Goal: Task Accomplishment & Management: Manage account settings

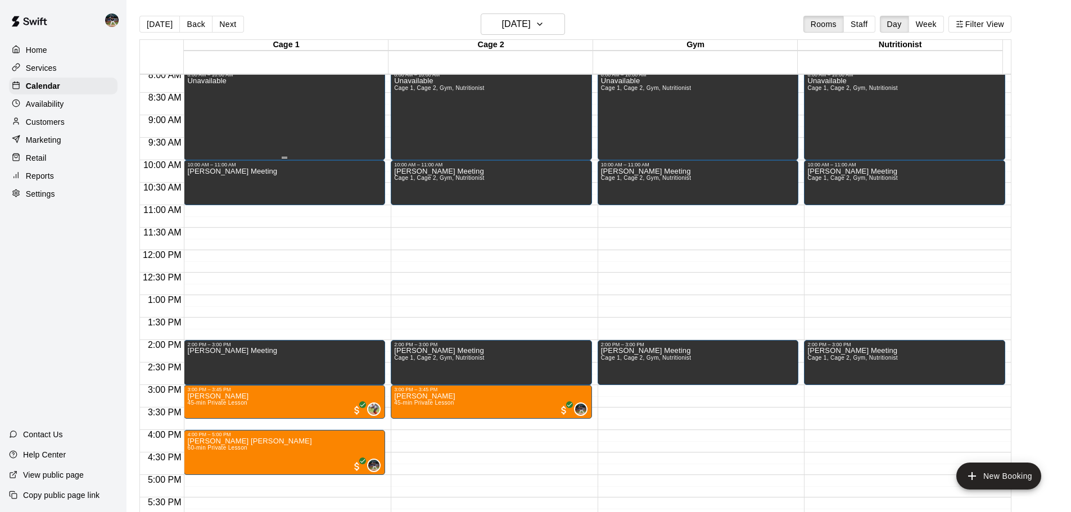
scroll to position [339, 0]
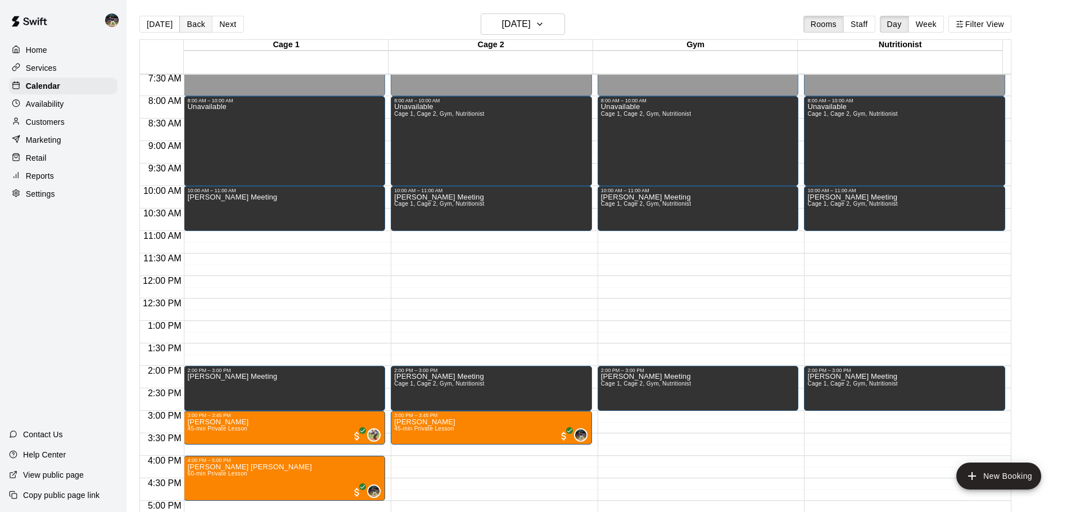
click at [199, 29] on button "Back" at bounding box center [195, 24] width 33 height 17
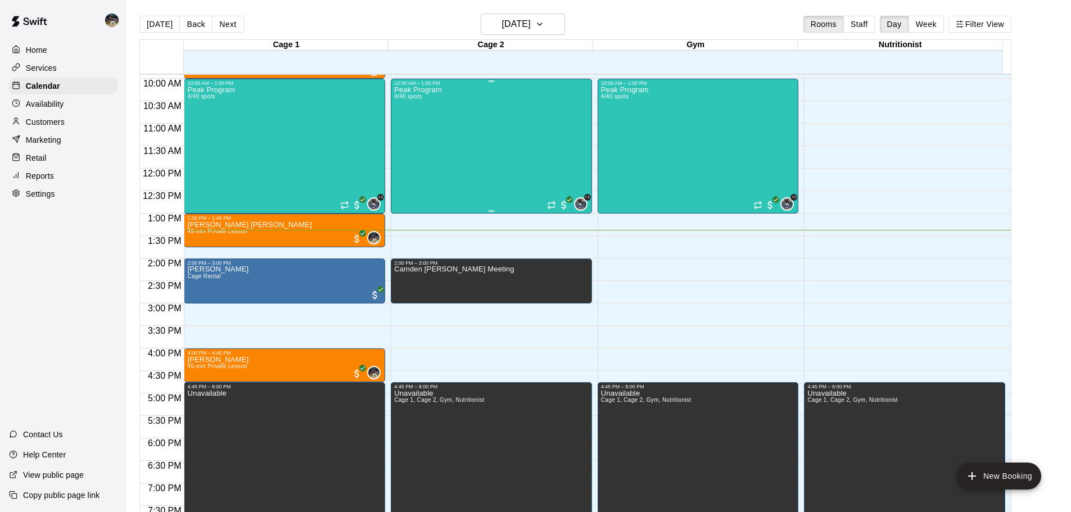
scroll to position [451, 0]
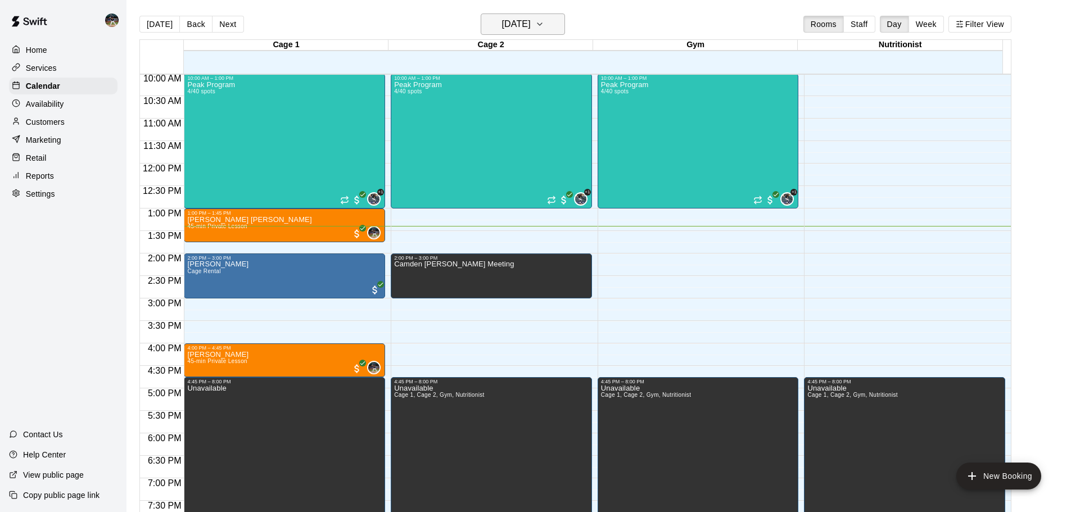
click at [495, 11] on main "[DATE] Back [DATE][DATE] Rooms Staff Day Week Filter View Cage 1 13 Sat Cage 2 …" at bounding box center [599, 265] width 945 height 530
click at [510, 24] on h6 "[DATE]" at bounding box center [516, 24] width 29 height 16
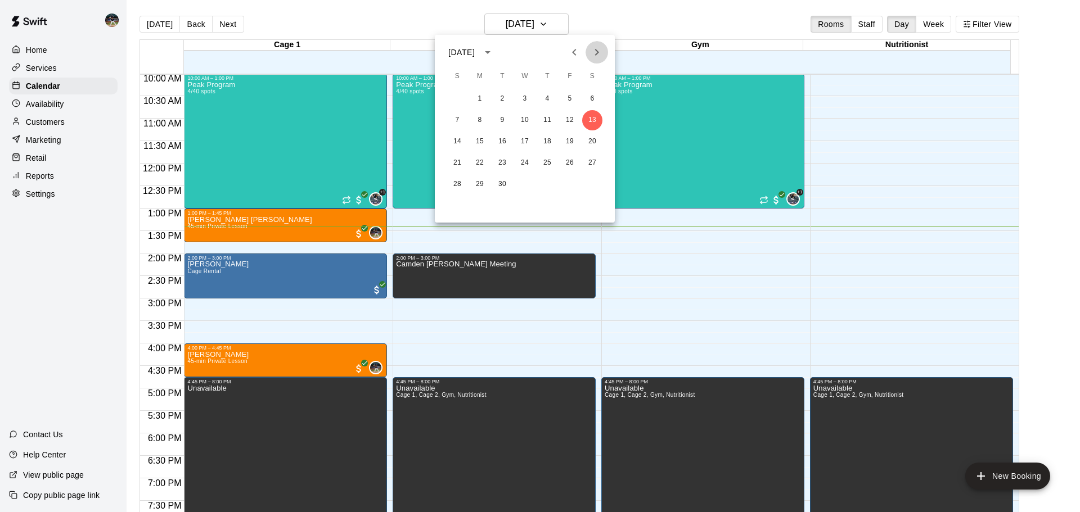
click at [596, 50] on icon "Next month" at bounding box center [596, 52] width 13 height 13
click at [597, 51] on icon "Next month" at bounding box center [597, 52] width 4 height 7
click at [459, 119] on button "2" at bounding box center [457, 120] width 20 height 20
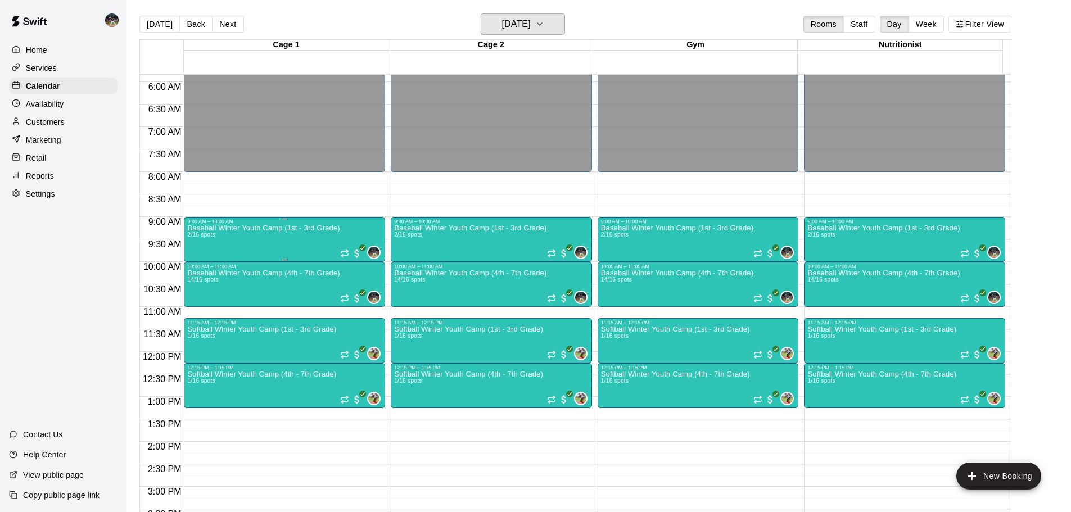
scroll to position [282, 0]
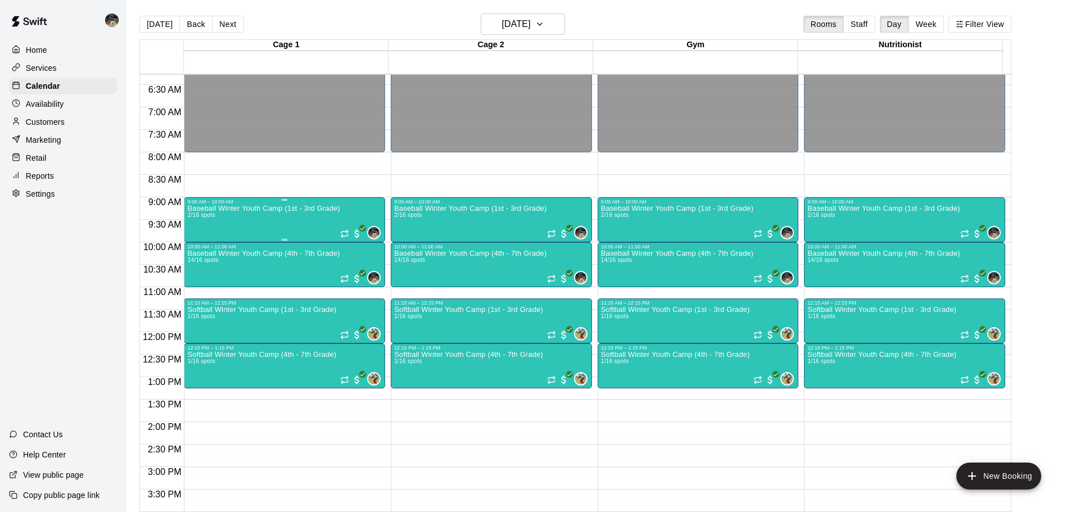
click at [242, 217] on div "Baseball Winter Youth Camp (1st - 3rd Grade) 2/16 spots" at bounding box center [263, 461] width 152 height 512
click at [196, 242] on img "edit" at bounding box center [198, 244] width 13 height 13
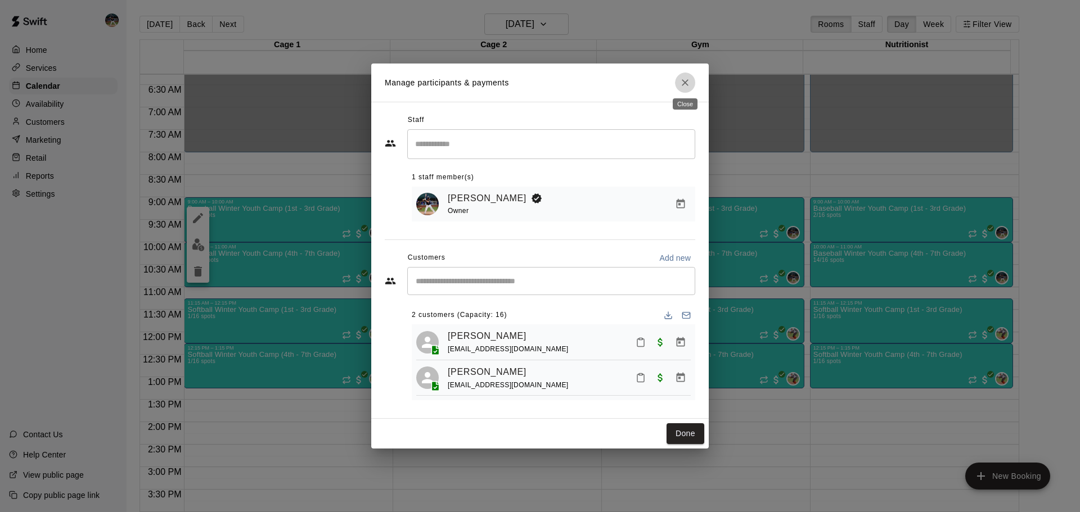
click at [681, 88] on button "Close" at bounding box center [685, 83] width 20 height 20
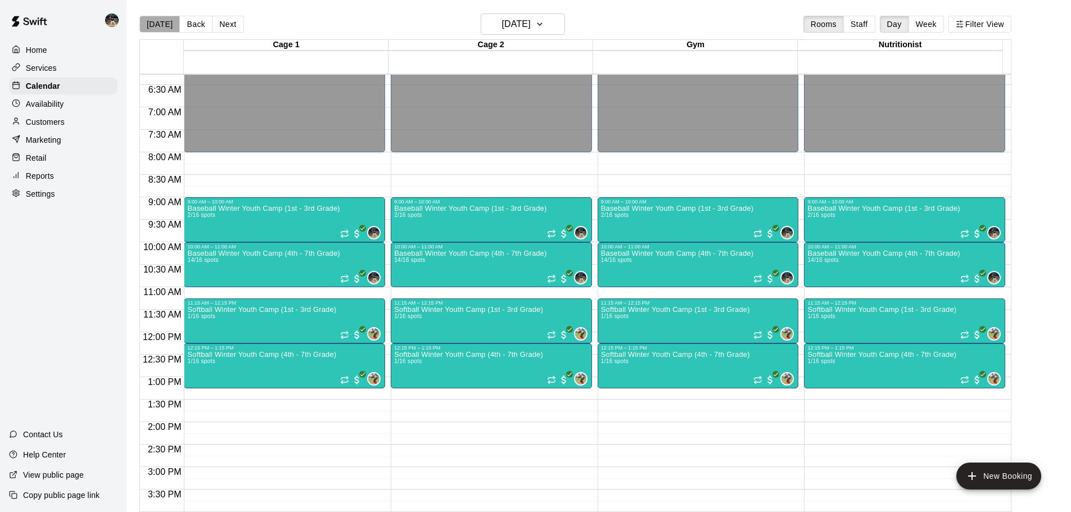
drag, startPoint x: 163, startPoint y: 29, endPoint x: 161, endPoint y: 1, distance: 27.6
click at [163, 28] on button "[DATE]" at bounding box center [159, 24] width 40 height 17
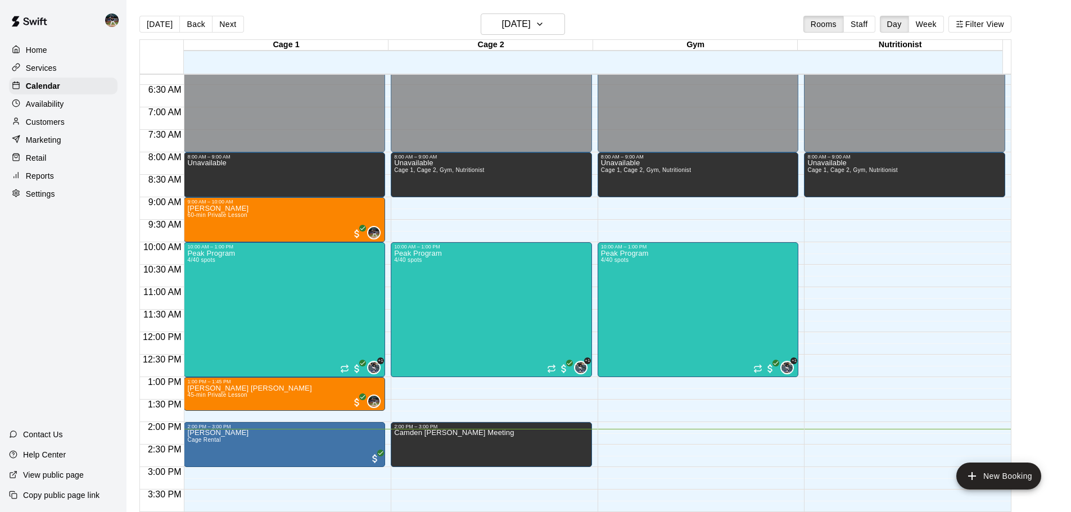
click at [48, 126] on p "Customers" at bounding box center [45, 121] width 39 height 11
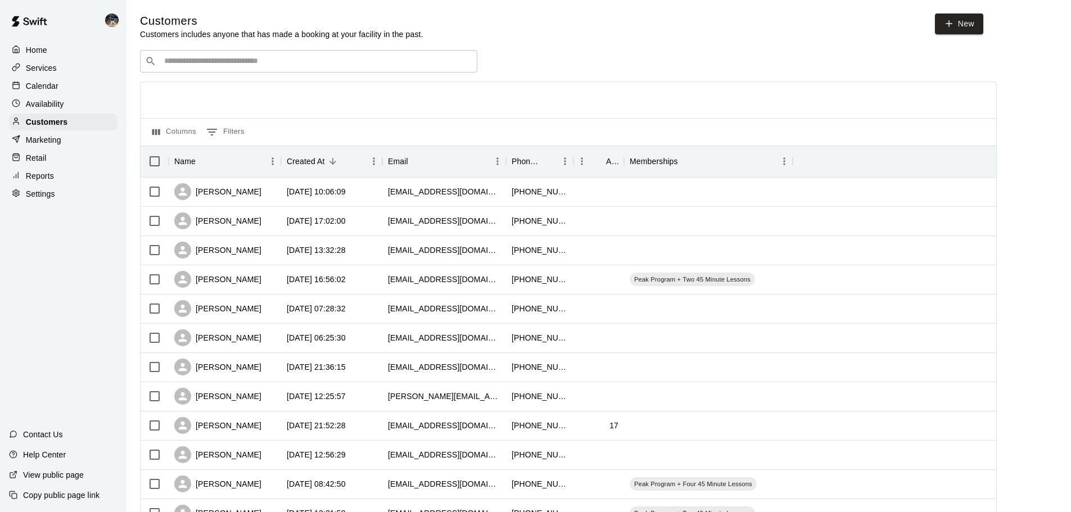
click at [358, 58] on input "Search customers by name or email" at bounding box center [317, 61] width 312 height 11
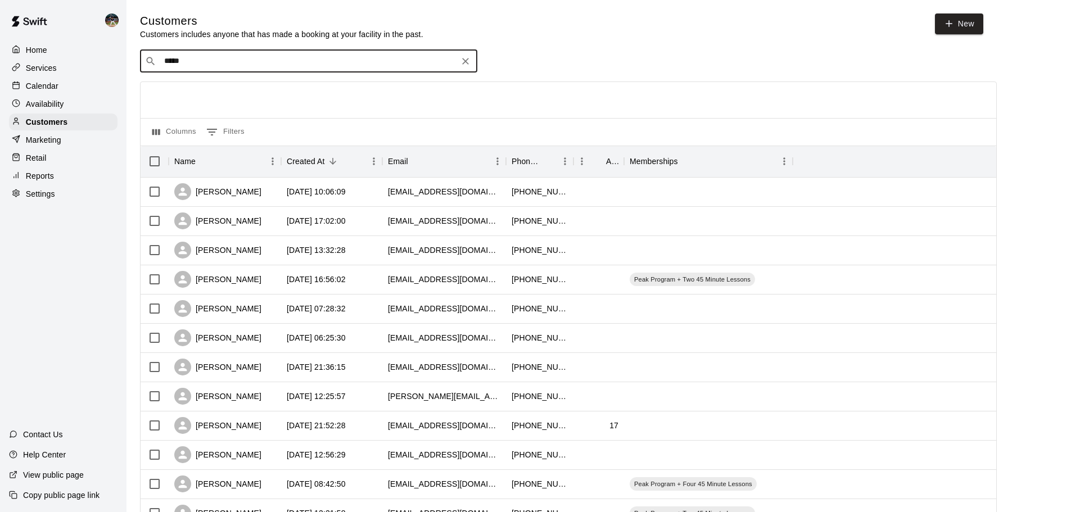
type input "******"
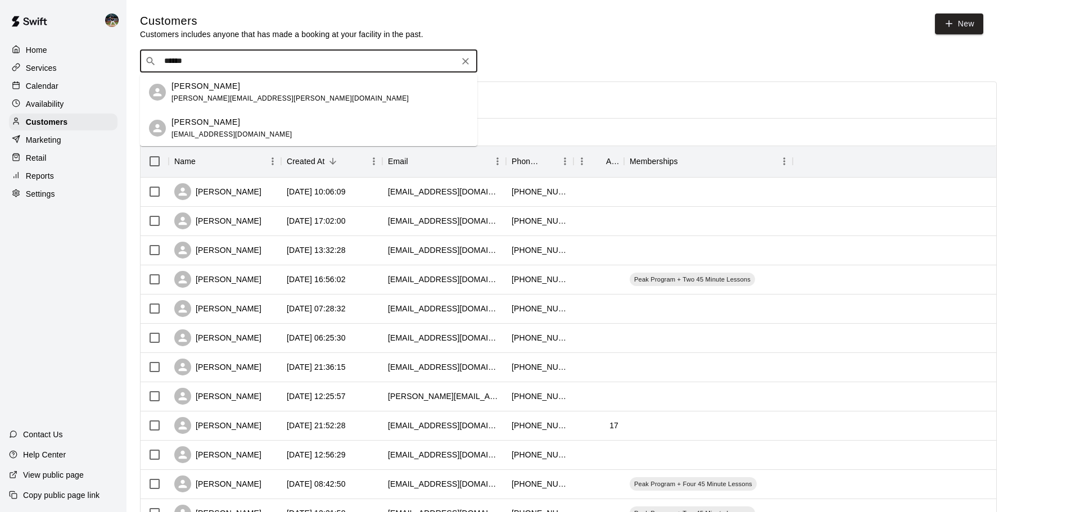
click at [256, 100] on span "[PERSON_NAME][EMAIL_ADDRESS][PERSON_NAME][DOMAIN_NAME]" at bounding box center [290, 98] width 237 height 8
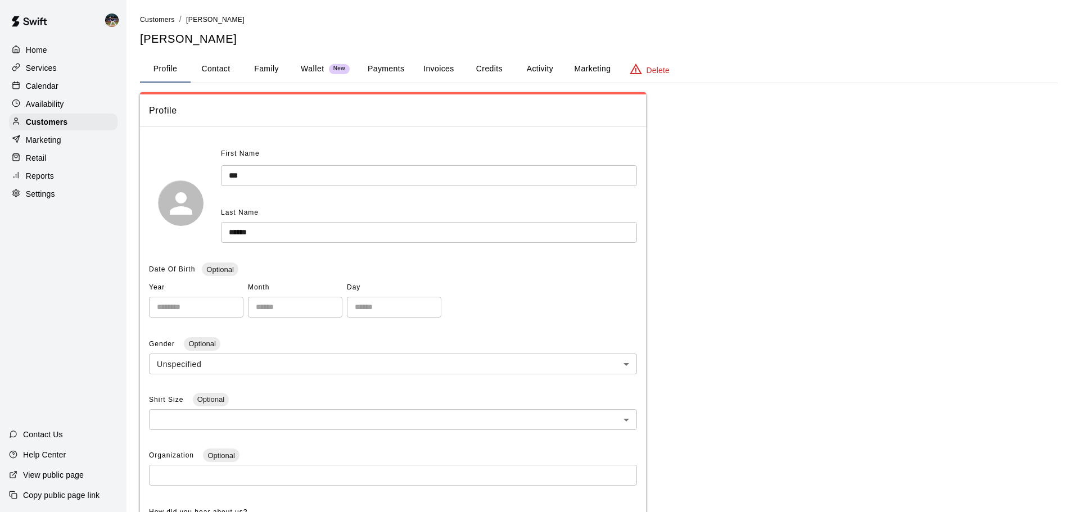
click at [222, 66] on button "Contact" at bounding box center [216, 69] width 51 height 27
select select "**"
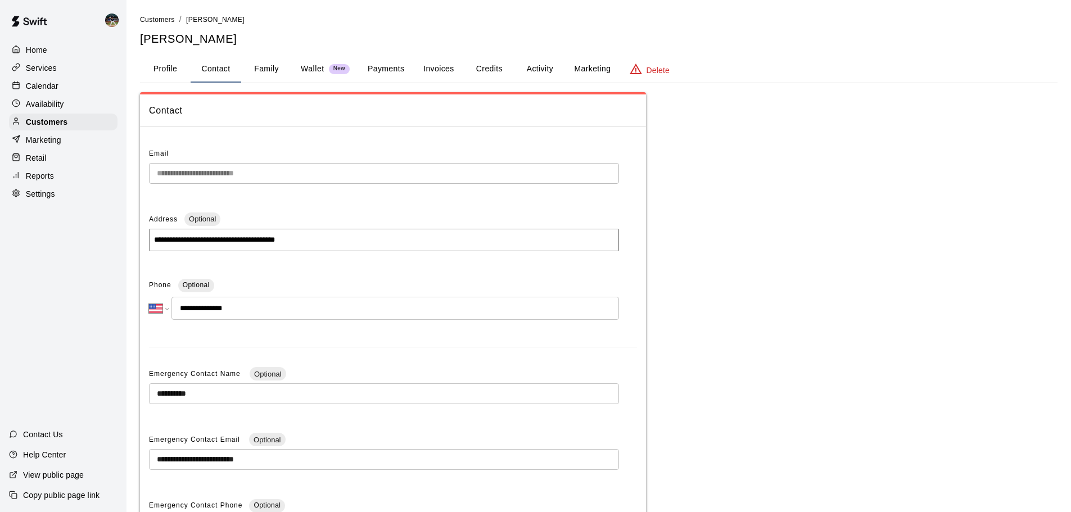
click at [297, 76] on button "Wallet New" at bounding box center [325, 69] width 67 height 27
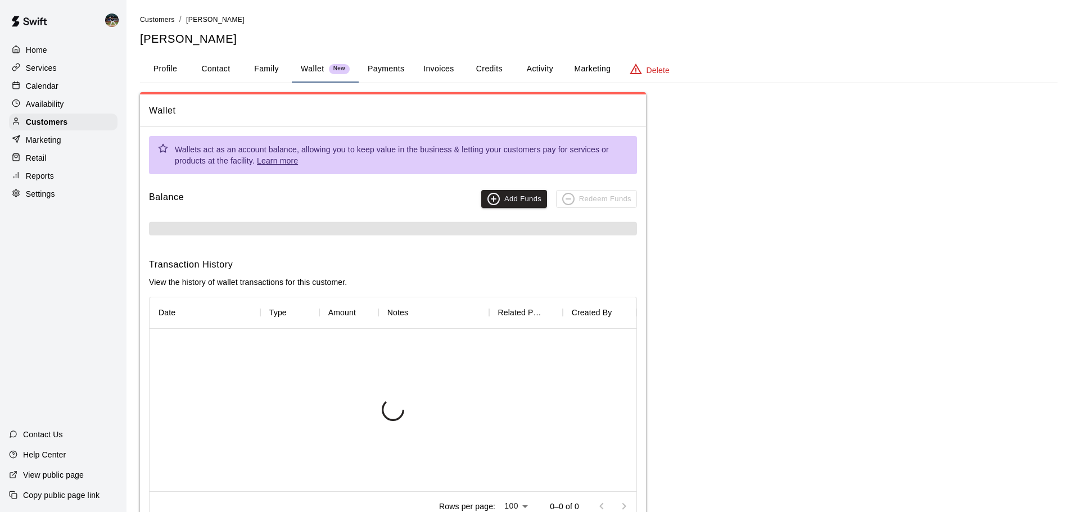
click at [252, 75] on button "Family" at bounding box center [266, 69] width 51 height 27
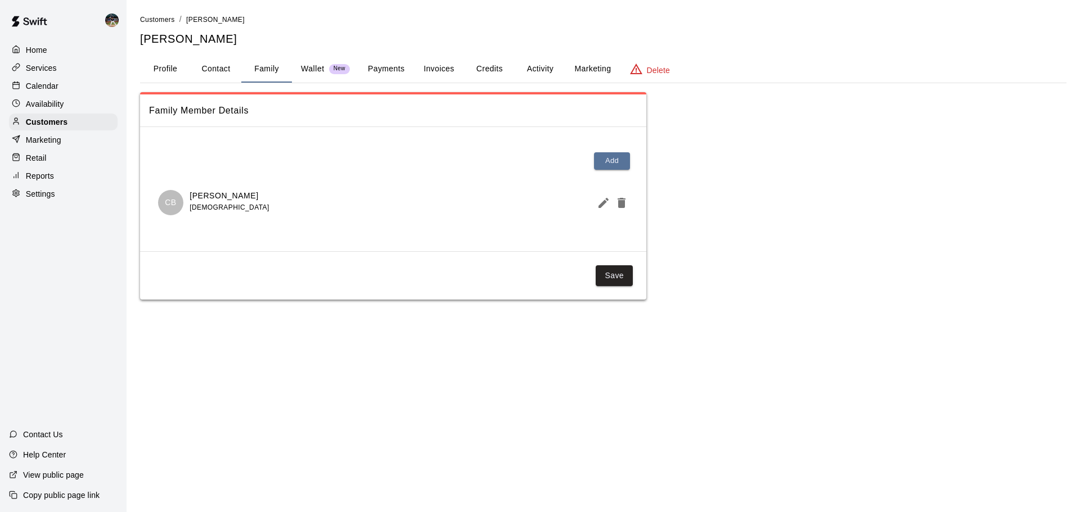
click at [220, 75] on button "Contact" at bounding box center [216, 69] width 51 height 27
select select "**"
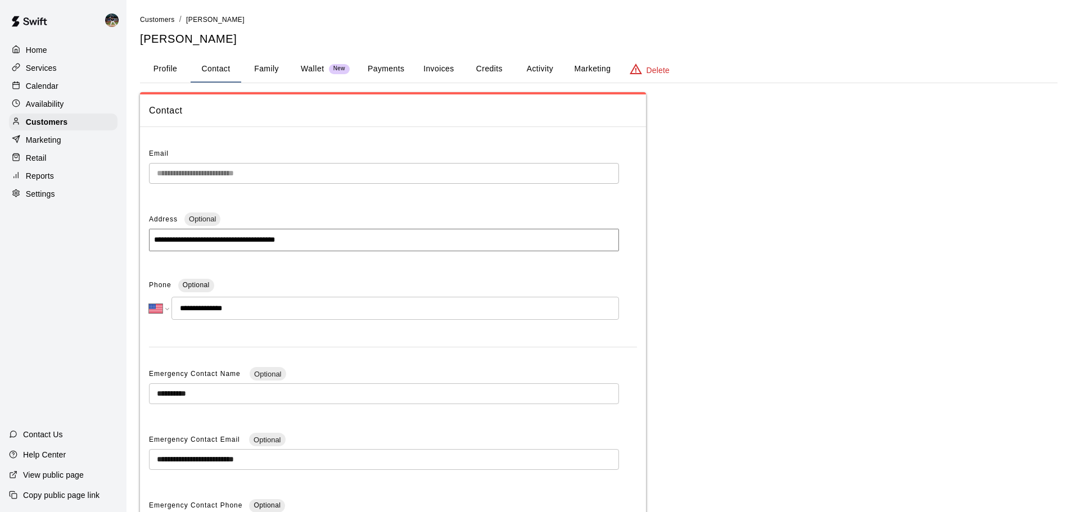
click at [172, 79] on button "Profile" at bounding box center [165, 69] width 51 height 27
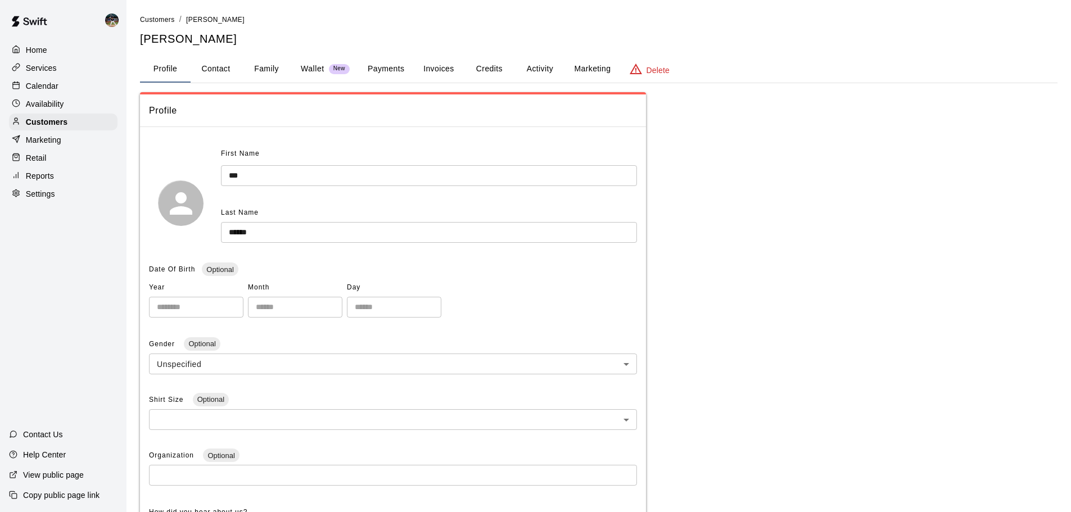
click at [48, 88] on p "Calendar" at bounding box center [42, 85] width 33 height 11
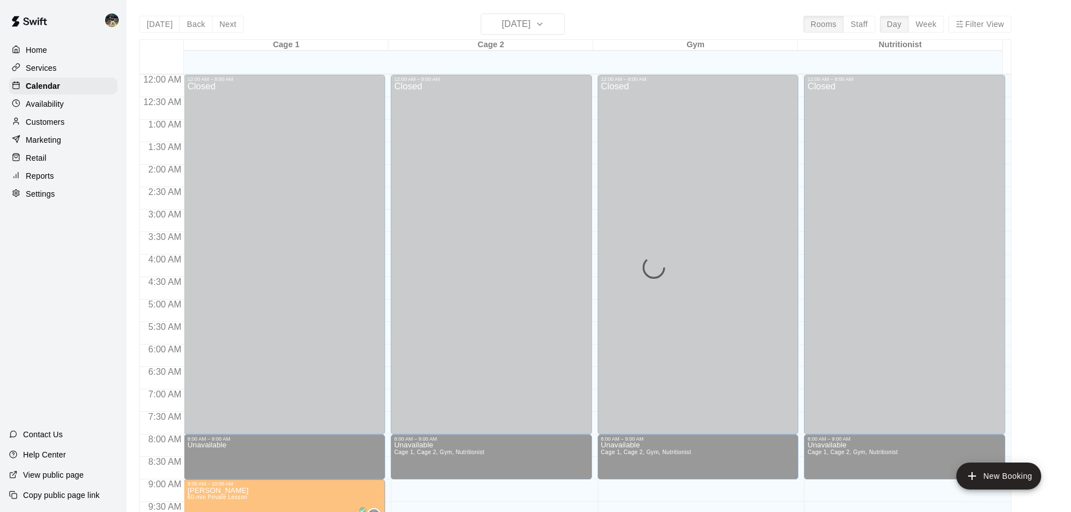
scroll to position [596, 0]
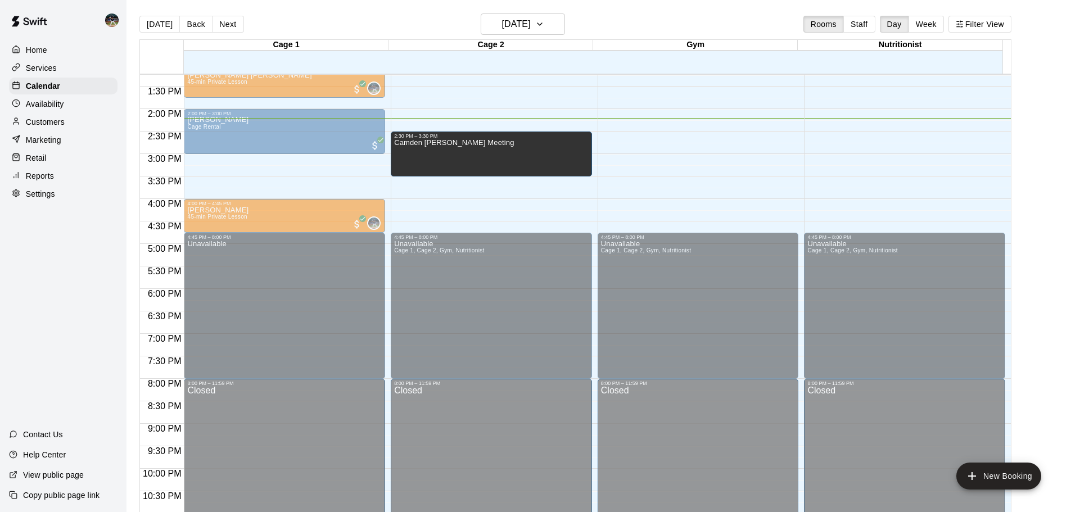
drag, startPoint x: 451, startPoint y: 136, endPoint x: 451, endPoint y: 160, distance: 24.2
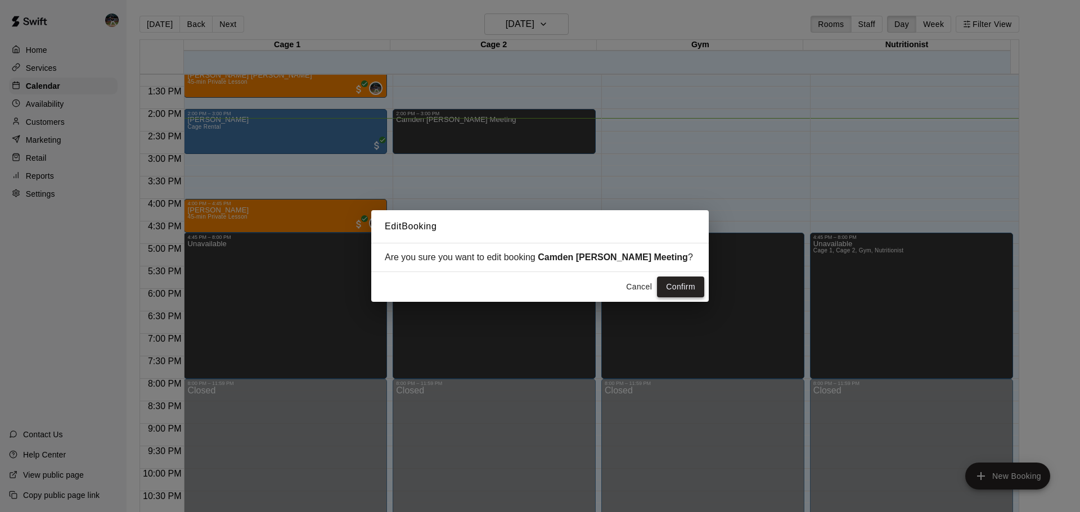
click at [673, 281] on button "Confirm" at bounding box center [680, 287] width 47 height 21
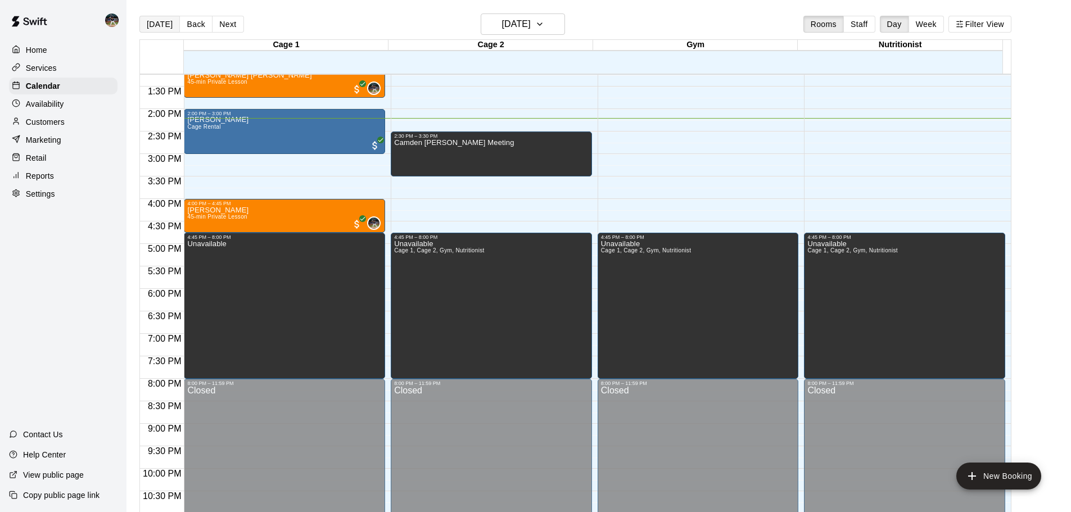
click at [156, 27] on button "[DATE]" at bounding box center [159, 24] width 40 height 17
click at [69, 341] on div "Home Services Calendar Availability Customers Marketing Retail Reports Settings…" at bounding box center [63, 256] width 127 height 512
click at [69, 120] on div "Customers" at bounding box center [63, 122] width 109 height 17
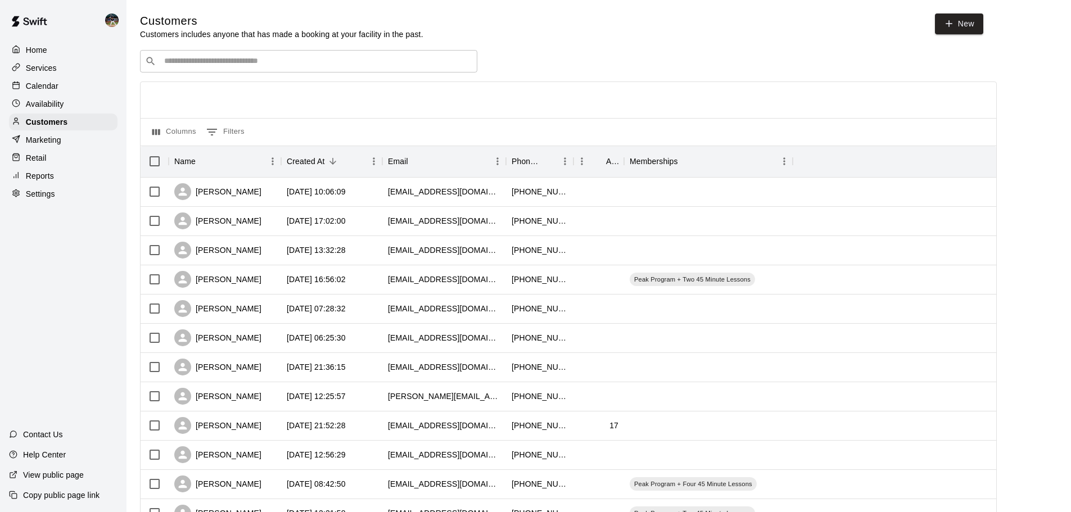
click at [227, 64] on input "Search customers by name or email" at bounding box center [317, 61] width 312 height 11
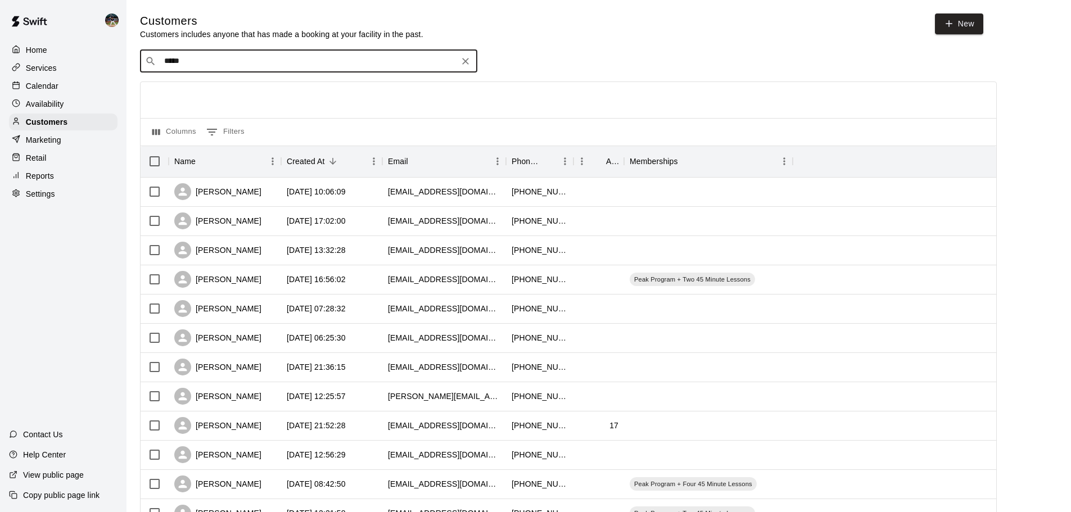
type input "******"
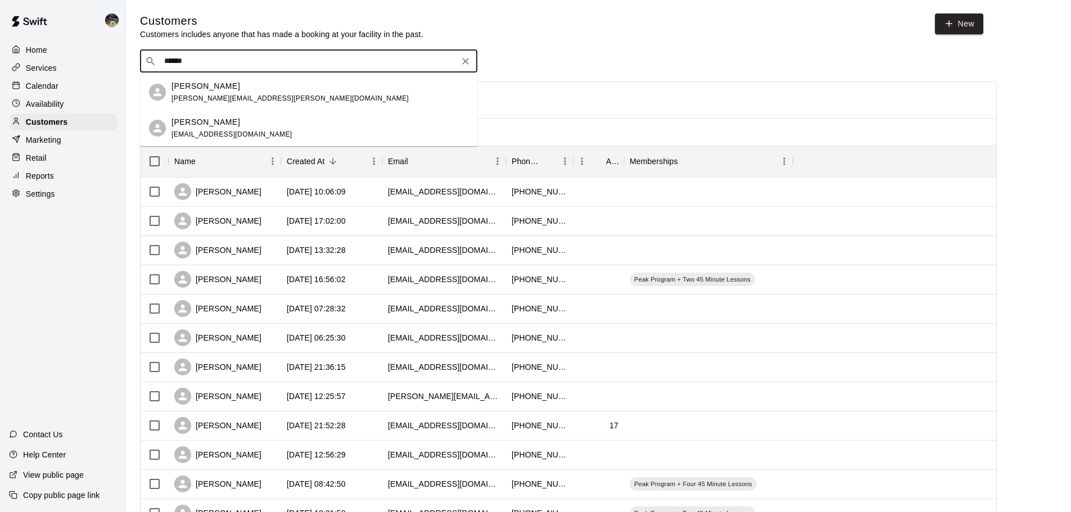
click at [234, 95] on span "[PERSON_NAME][EMAIL_ADDRESS][PERSON_NAME][DOMAIN_NAME]" at bounding box center [290, 98] width 237 height 8
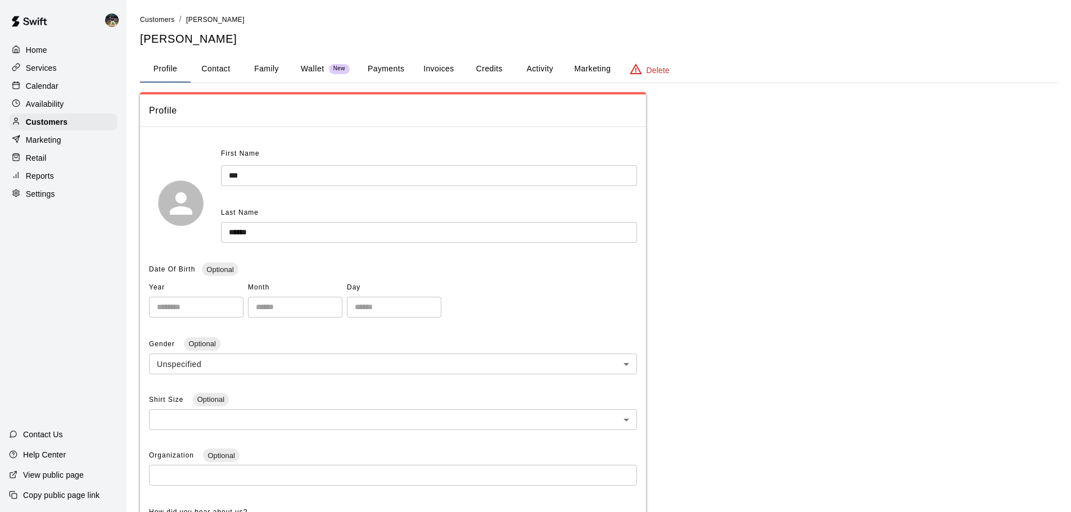
click at [219, 73] on button "Contact" at bounding box center [216, 69] width 51 height 27
select select "**"
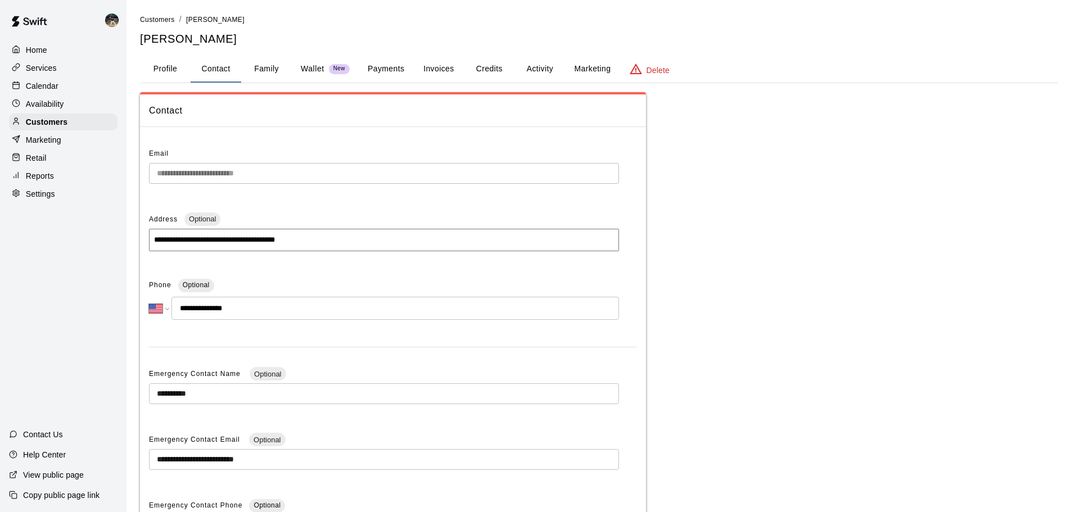
click at [172, 76] on button "Profile" at bounding box center [165, 69] width 51 height 27
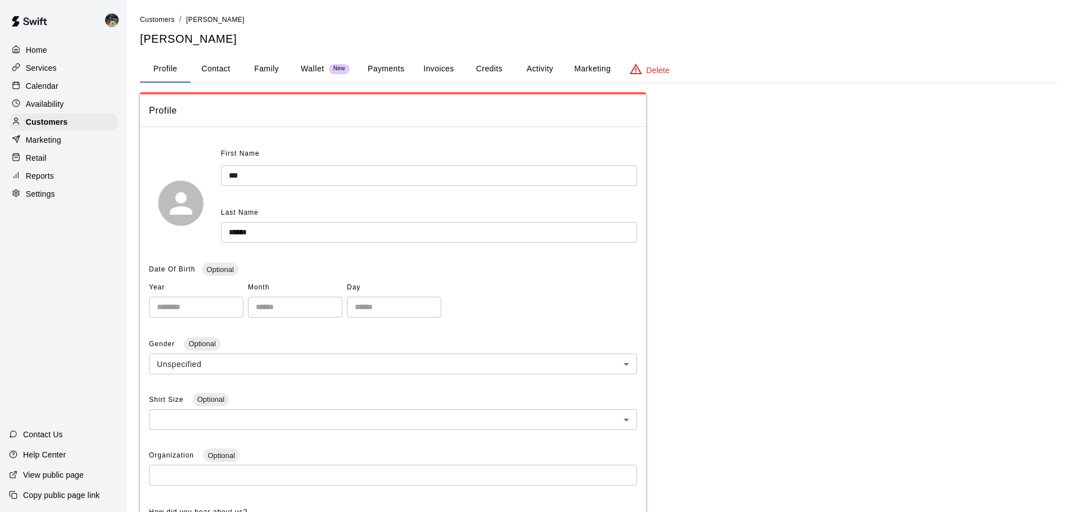
click at [206, 77] on button "Contact" at bounding box center [216, 69] width 51 height 27
select select "**"
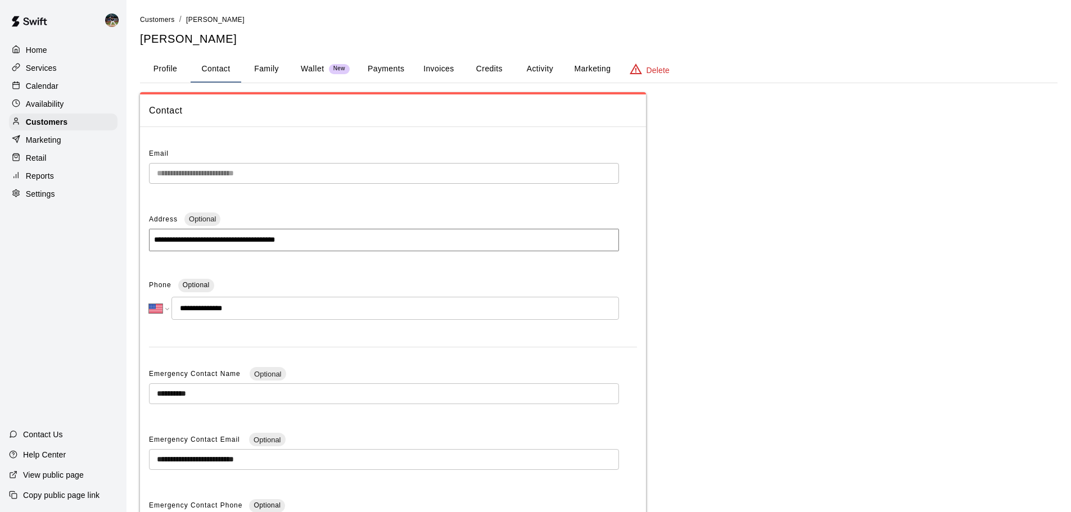
click at [112, 170] on div "**********" at bounding box center [535, 321] width 1071 height 642
click at [207, 192] on div "**********" at bounding box center [384, 178] width 470 height 30
click at [393, 71] on button "Payments" at bounding box center [386, 69] width 55 height 27
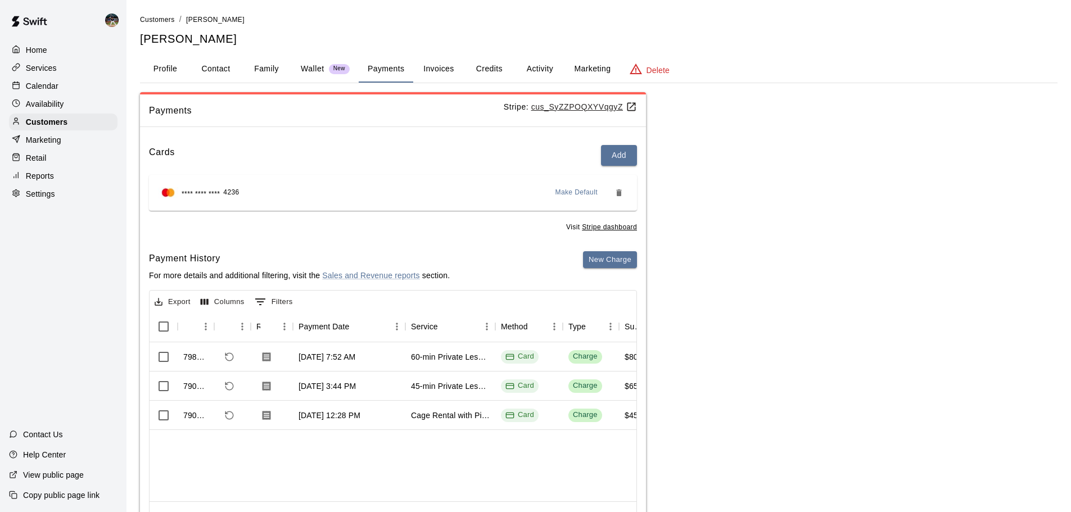
click at [535, 75] on button "Activity" at bounding box center [540, 69] width 51 height 27
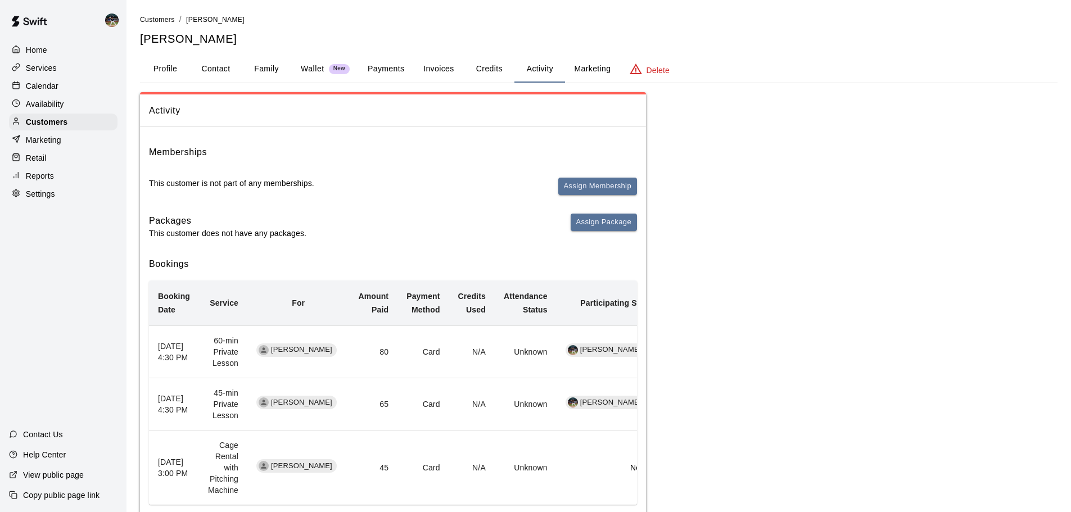
click at [373, 70] on button "Payments" at bounding box center [386, 69] width 55 height 27
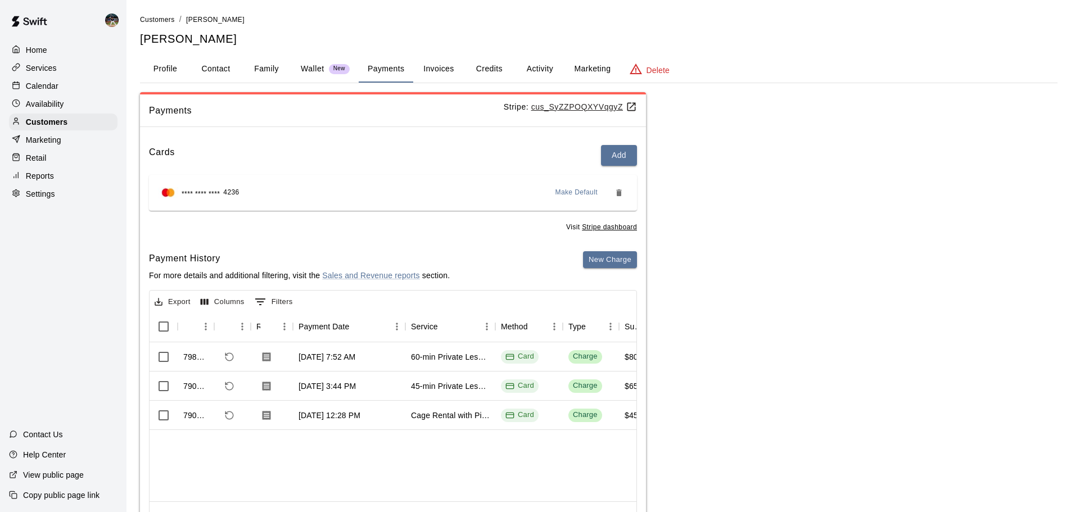
click at [537, 73] on button "Activity" at bounding box center [540, 69] width 51 height 27
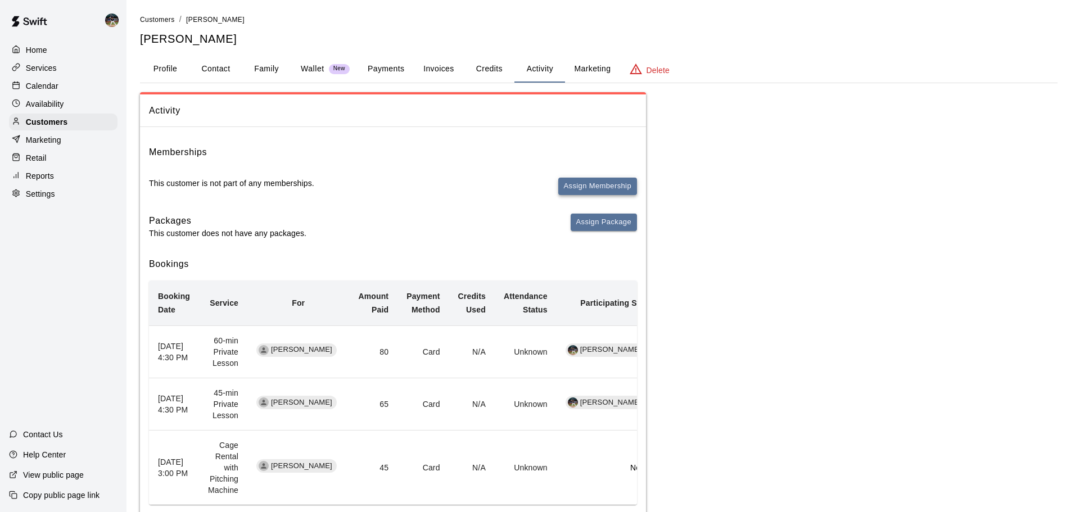
click at [589, 184] on button "Assign Membership" at bounding box center [598, 186] width 79 height 17
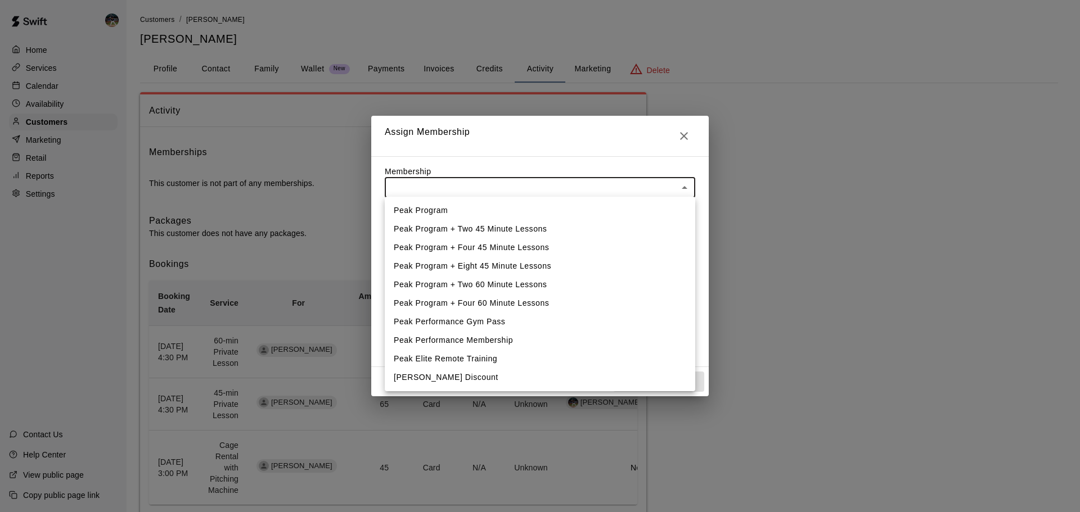
click at [569, 187] on body "Home Services Calendar Availability Customers Marketing Retail Reports Settings…" at bounding box center [540, 285] width 1080 height 570
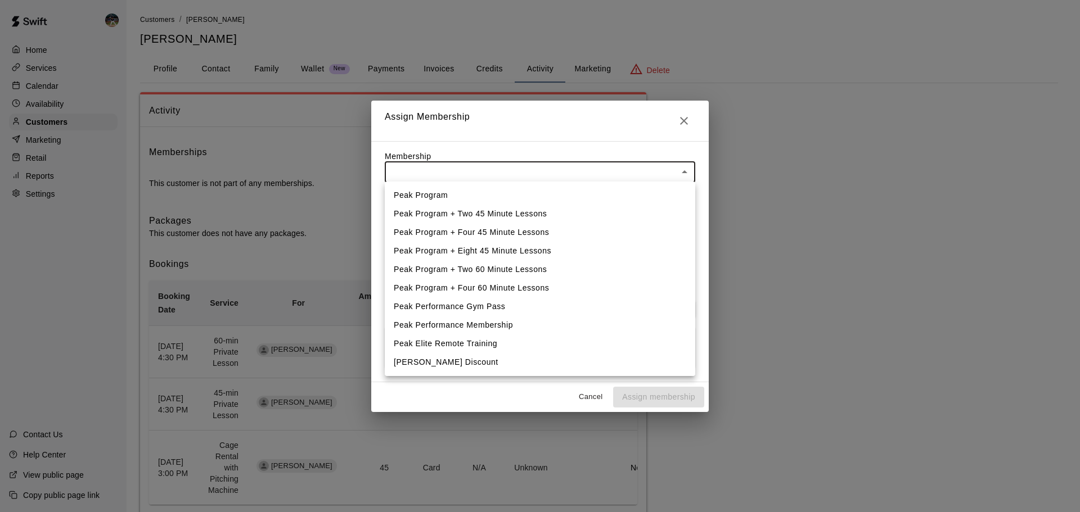
click at [494, 233] on li "Peak Program + Four 45 Minute Lessons" at bounding box center [540, 232] width 310 height 19
type input "**********"
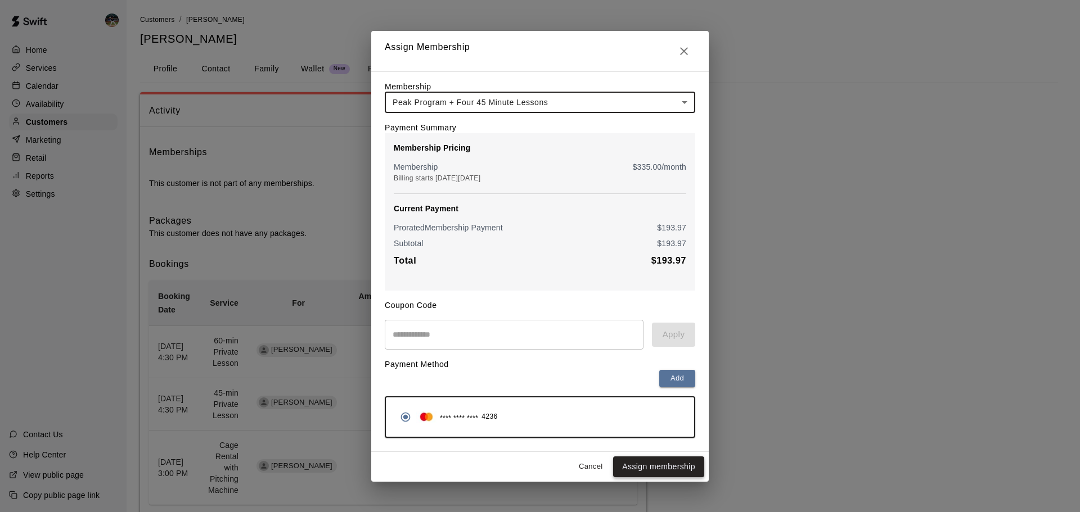
click at [650, 470] on button "Assign membership" at bounding box center [658, 467] width 91 height 21
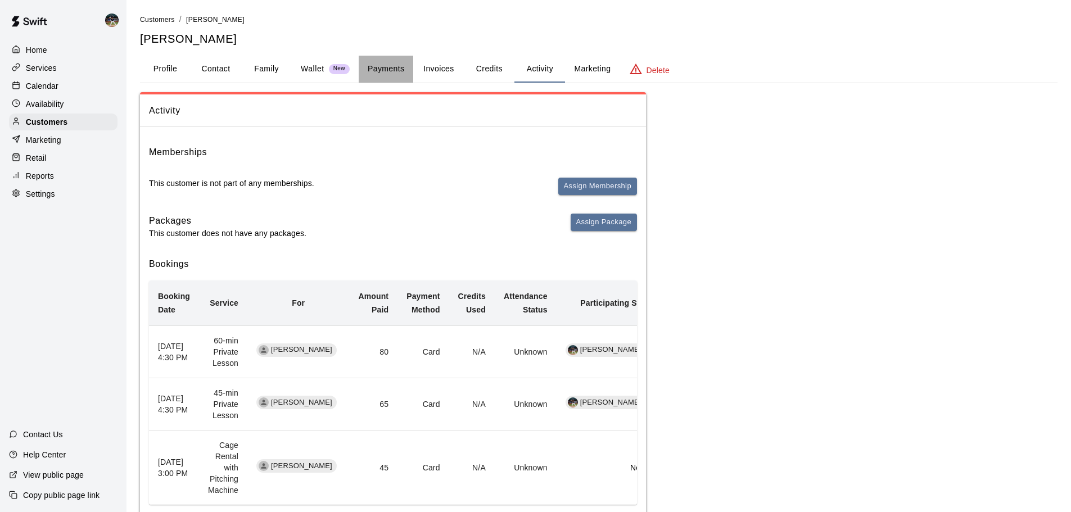
click at [381, 65] on button "Payments" at bounding box center [386, 69] width 55 height 27
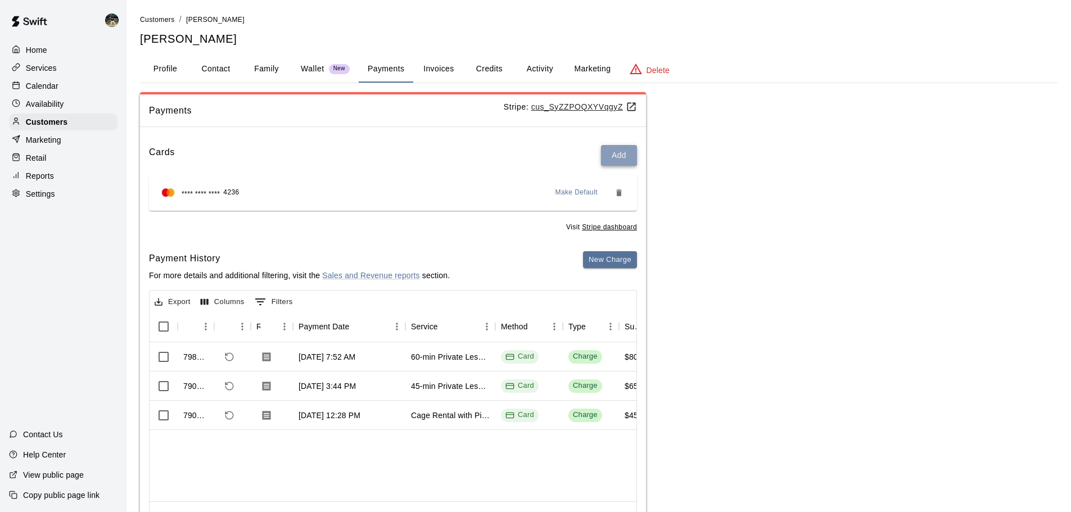
click at [632, 157] on button "Add" at bounding box center [619, 155] width 36 height 21
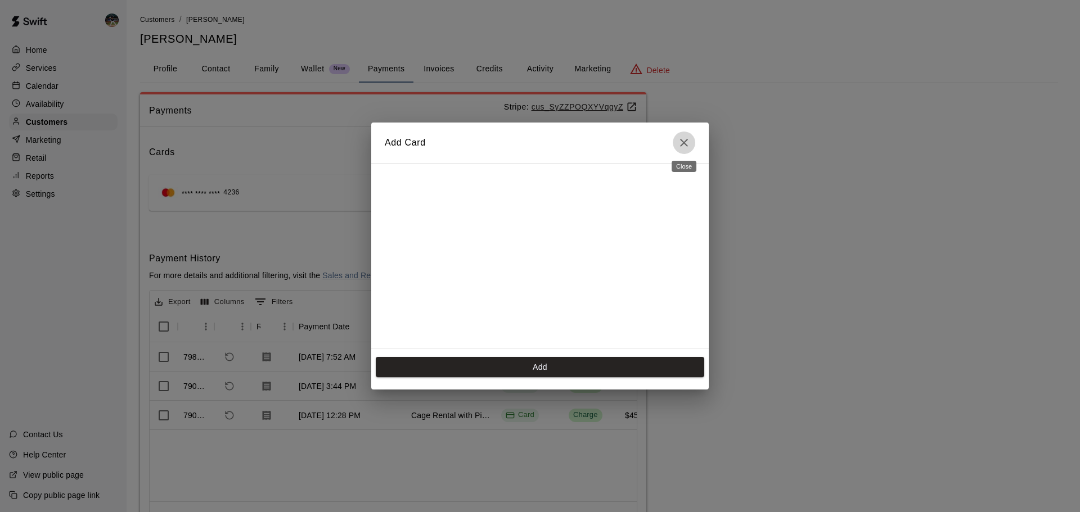
click at [684, 146] on icon "Close" at bounding box center [683, 142] width 13 height 13
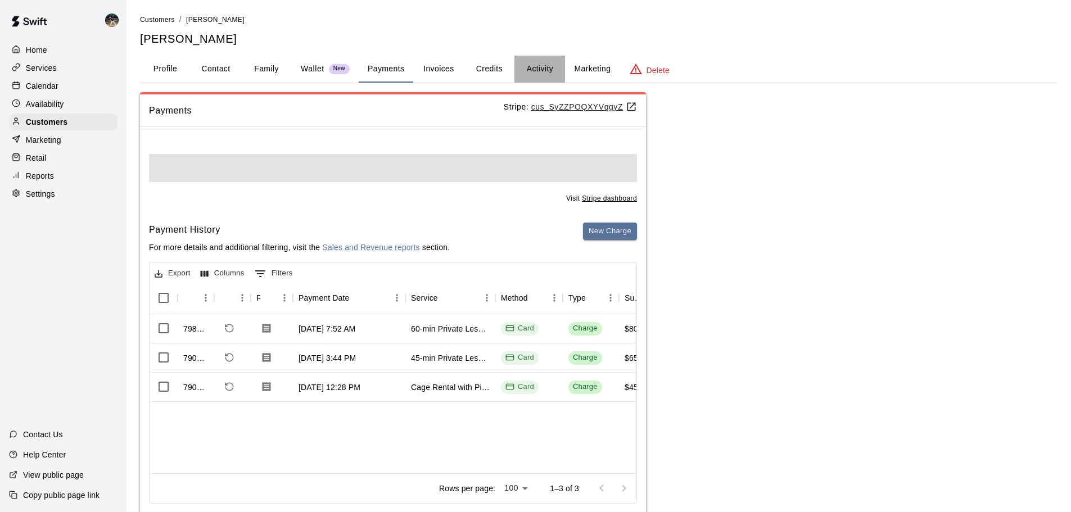
click at [547, 76] on button "Activity" at bounding box center [540, 69] width 51 height 27
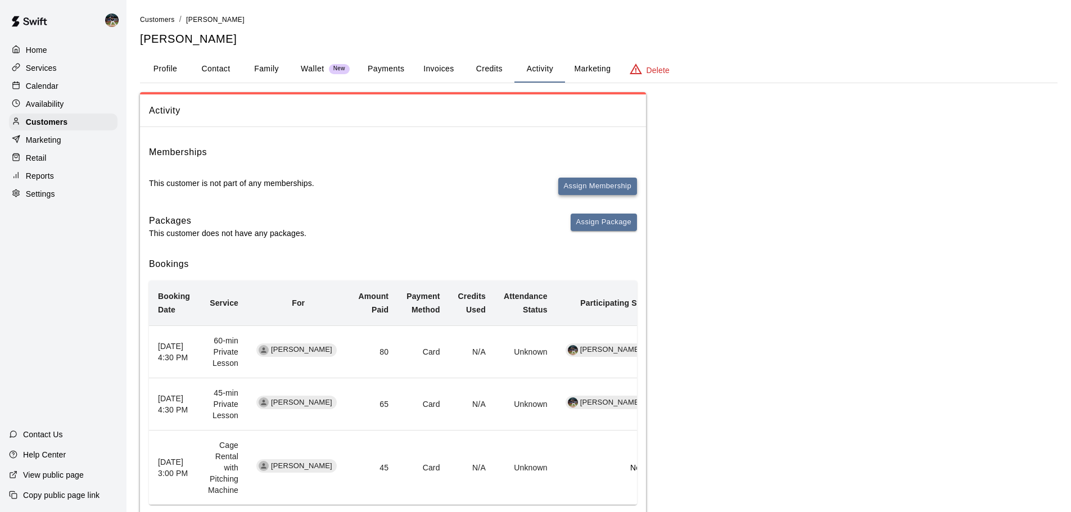
click at [580, 183] on button "Assign Membership" at bounding box center [598, 186] width 79 height 17
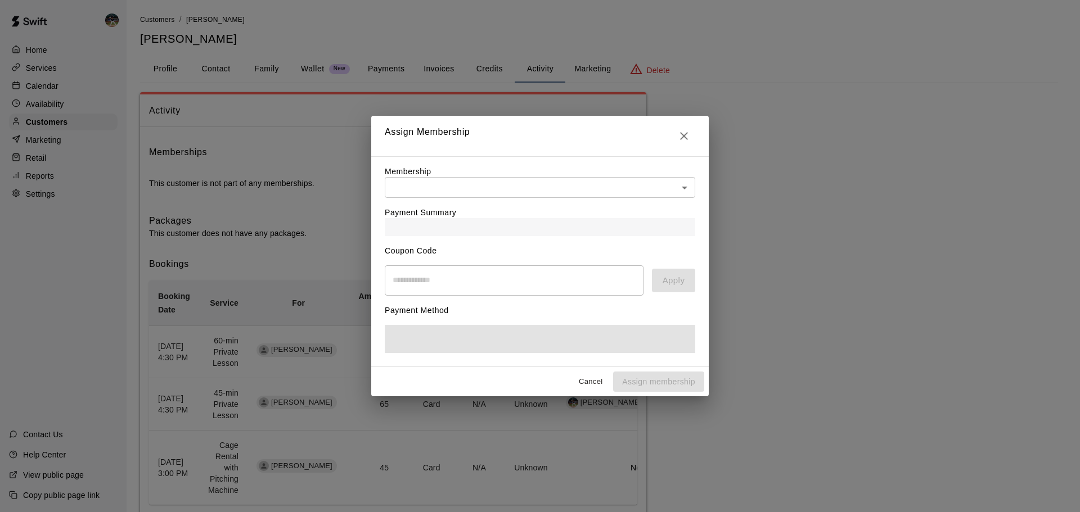
click at [496, 179] on body "Home Services Calendar Availability Customers Marketing Retail Reports Settings…" at bounding box center [540, 285] width 1080 height 570
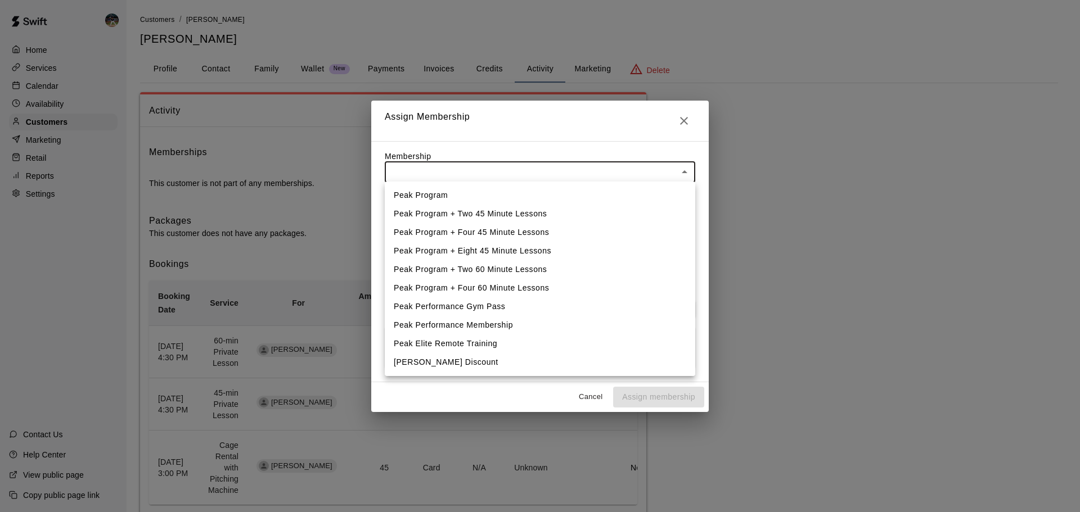
click at [489, 236] on li "Peak Program + Four 45 Minute Lessons" at bounding box center [540, 232] width 310 height 19
type input "**********"
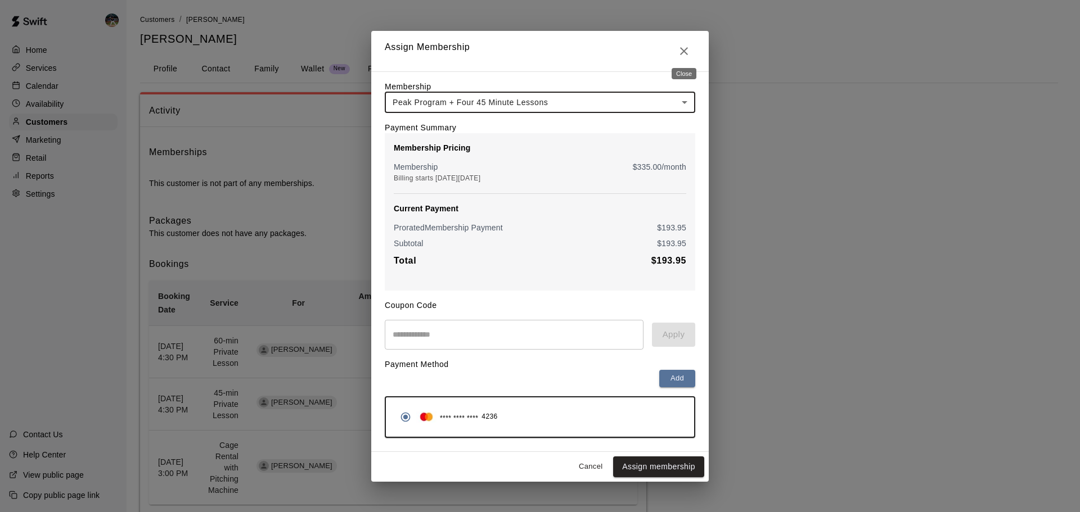
click at [682, 51] on icon "Close" at bounding box center [684, 51] width 8 height 8
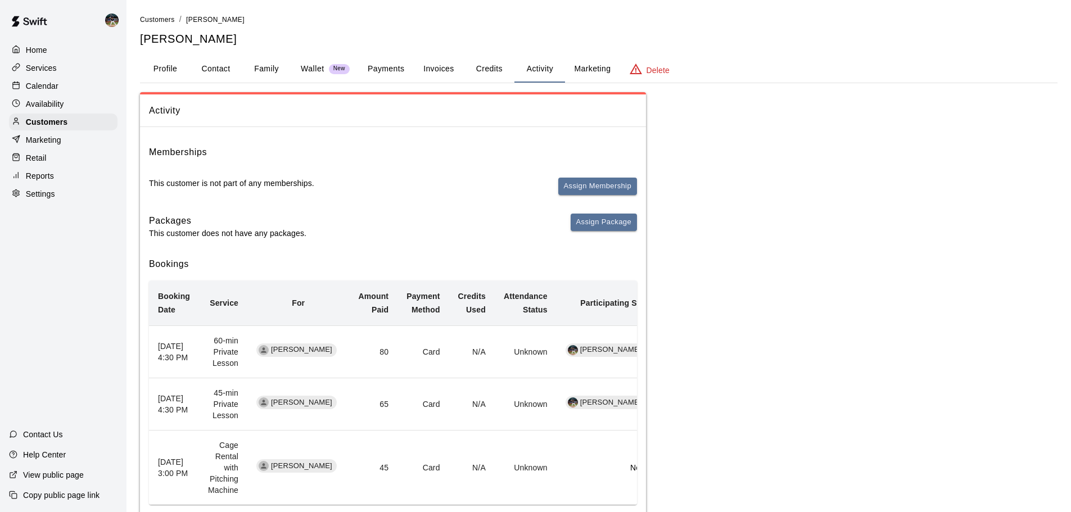
click at [363, 65] on button "Payments" at bounding box center [386, 69] width 55 height 27
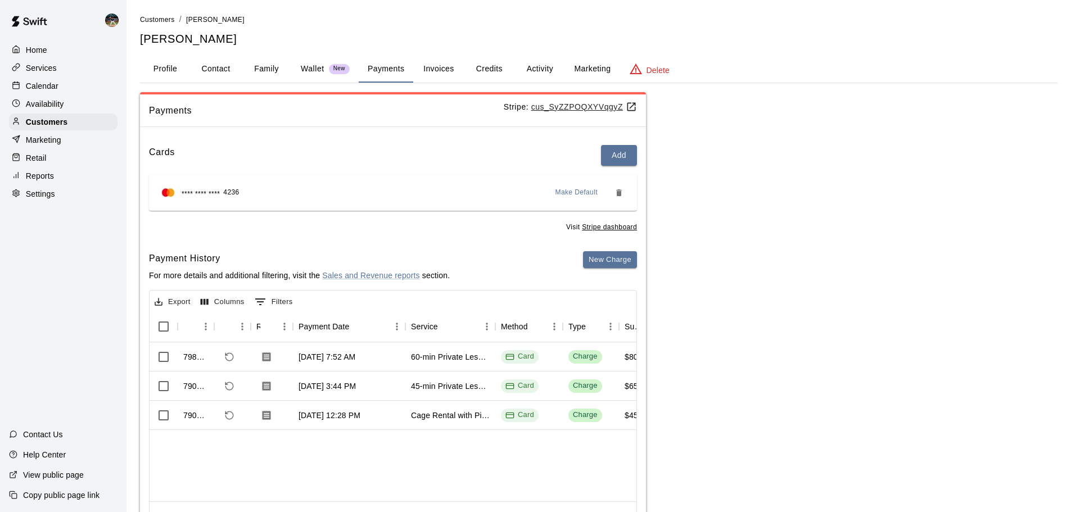
click at [69, 141] on div "Marketing" at bounding box center [63, 140] width 109 height 17
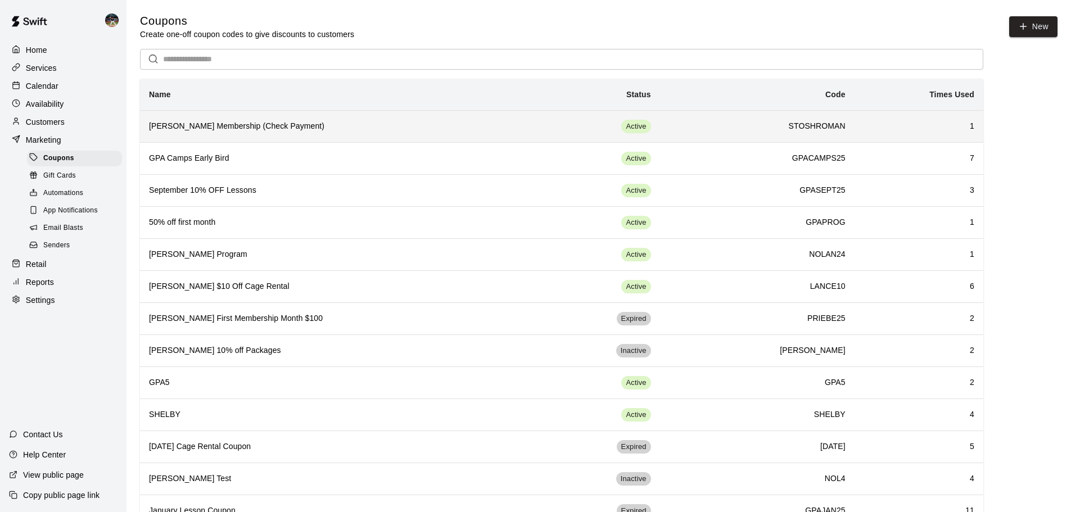
click at [265, 125] on h6 "[PERSON_NAME] Membership (Check Payment)" at bounding box center [338, 126] width 379 height 12
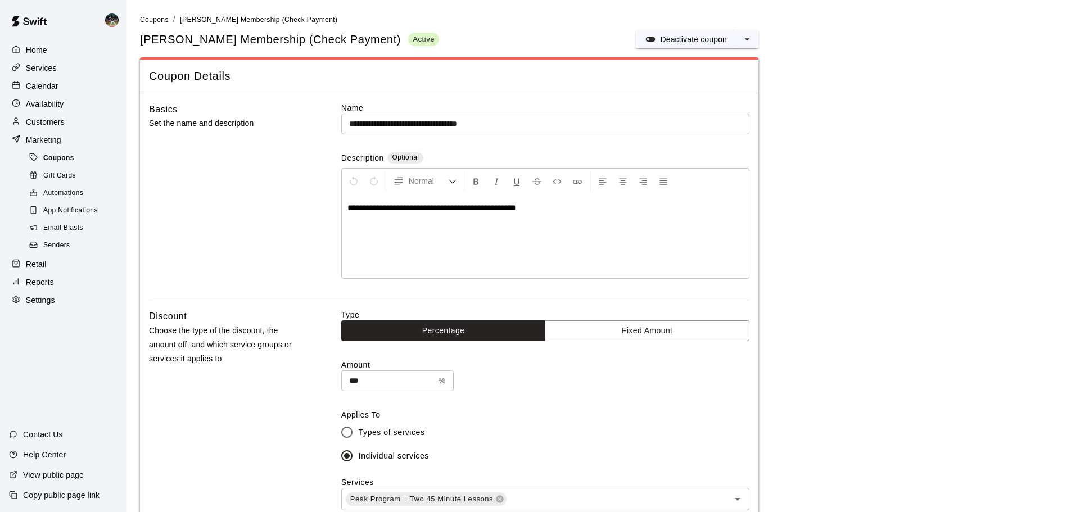
click at [78, 164] on div "Coupons" at bounding box center [74, 159] width 95 height 16
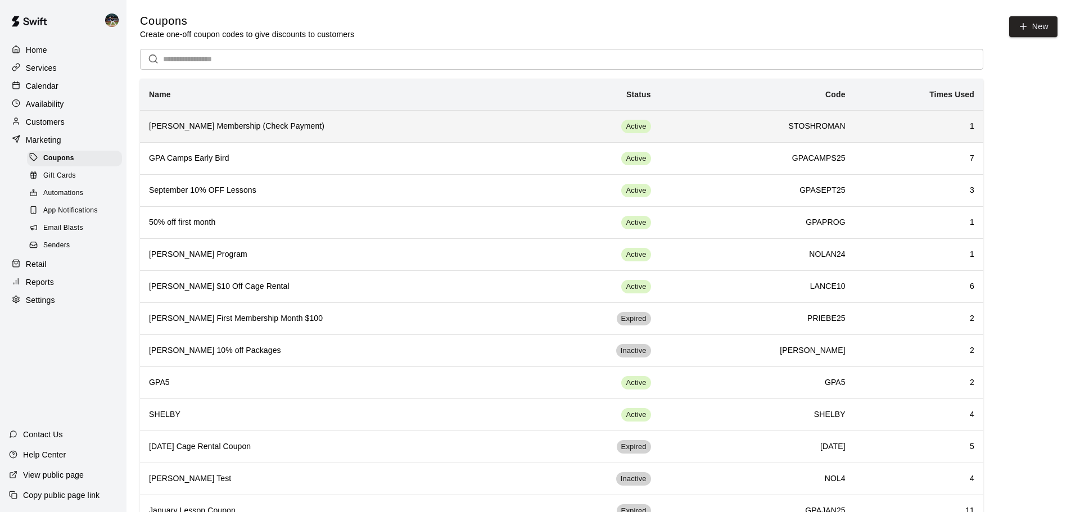
click at [249, 129] on h6 "[PERSON_NAME] Membership (Check Payment)" at bounding box center [338, 126] width 379 height 12
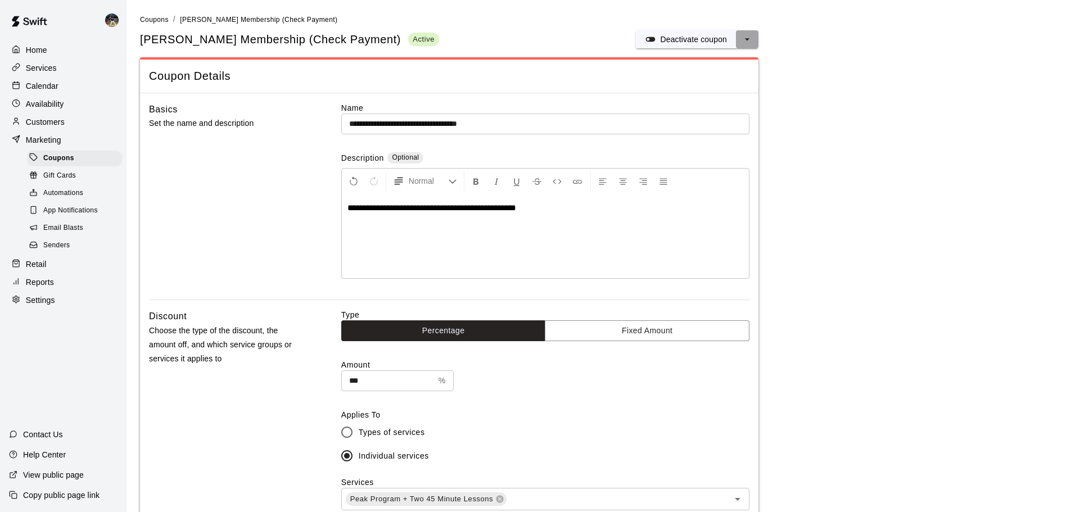
click at [746, 39] on icon "select merge strategy" at bounding box center [747, 39] width 11 height 11
click at [693, 83] on h6 "Duplicate coupon" at bounding box center [703, 81] width 62 height 12
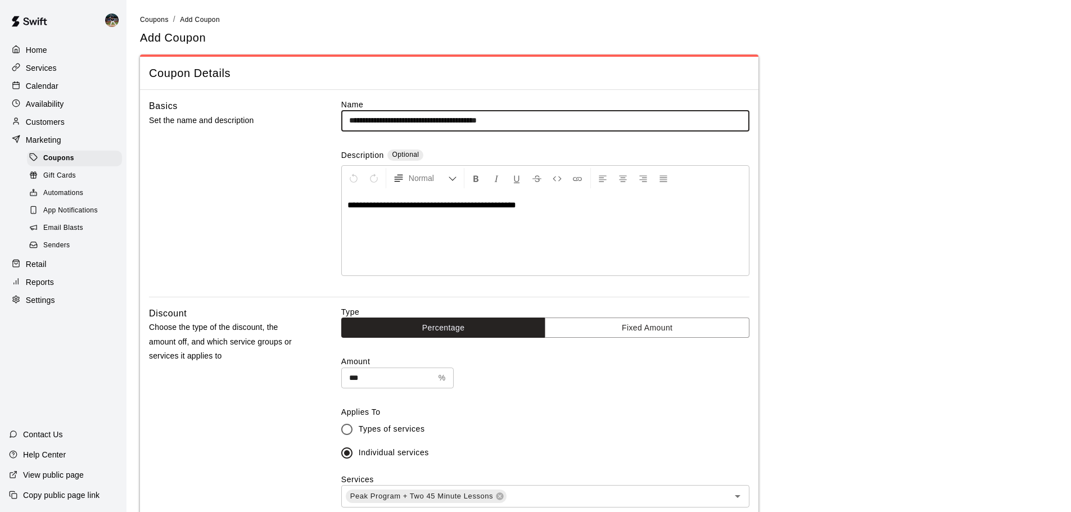
drag, startPoint x: 559, startPoint y: 118, endPoint x: 457, endPoint y: 125, distance: 101.5
click at [457, 127] on input "**********" at bounding box center [545, 120] width 408 height 21
drag, startPoint x: 400, startPoint y: 121, endPoint x: 322, endPoint y: 119, distance: 78.2
click at [322, 119] on div "**********" at bounding box center [449, 198] width 601 height 198
type input "**********"
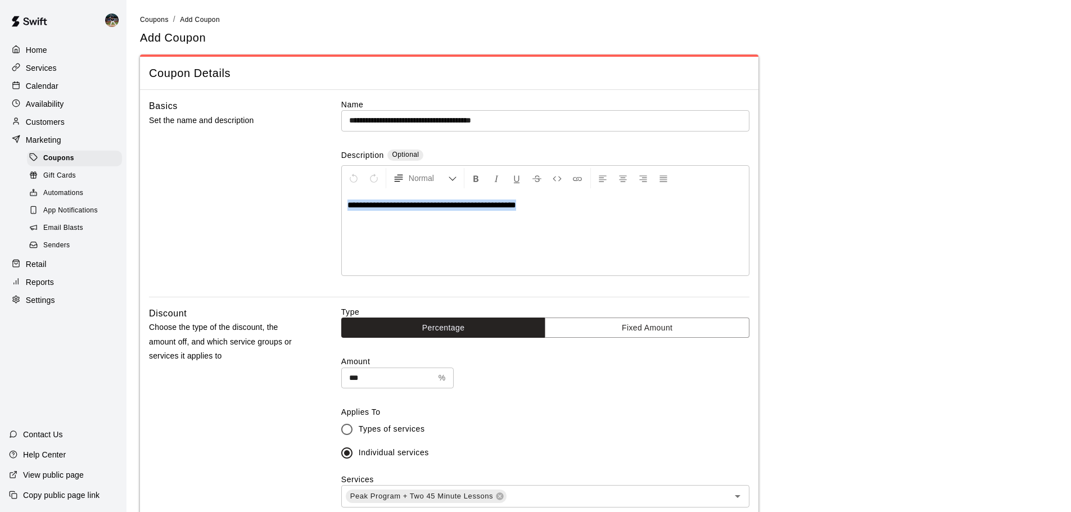
drag, startPoint x: 553, startPoint y: 211, endPoint x: 335, endPoint y: 211, distance: 218.8
click at [335, 211] on div "**********" at bounding box center [449, 198] width 601 height 198
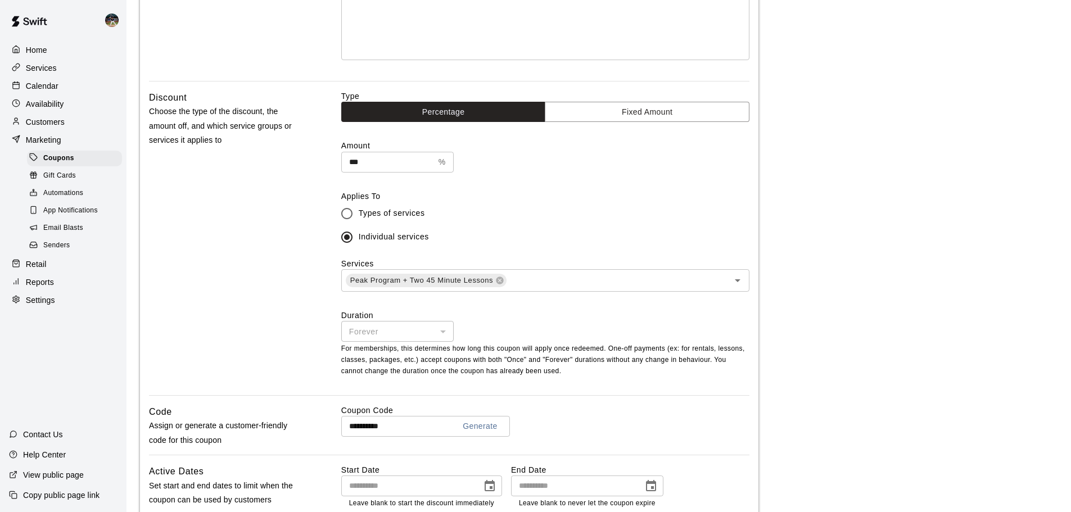
scroll to position [225, 0]
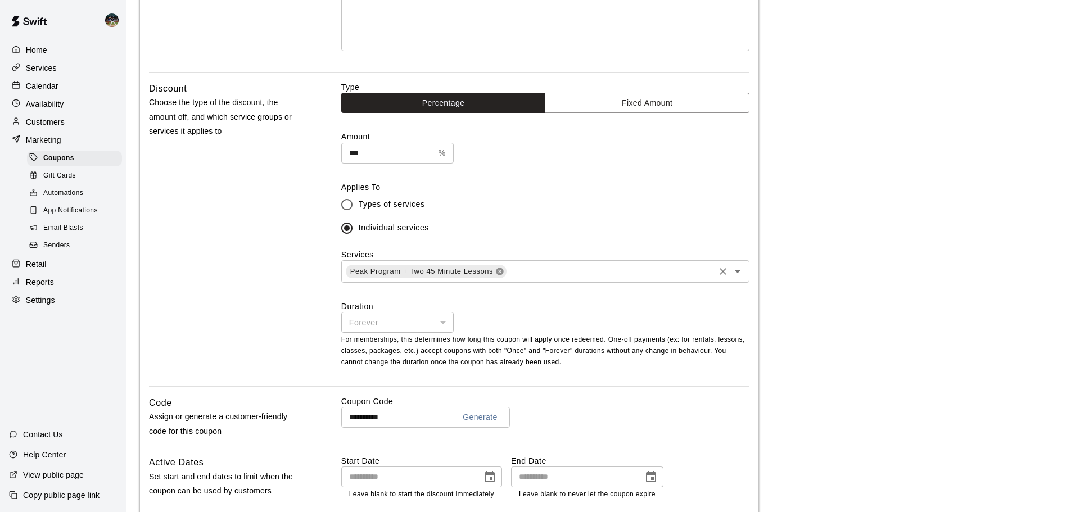
click at [503, 275] on icon at bounding box center [500, 271] width 9 height 9
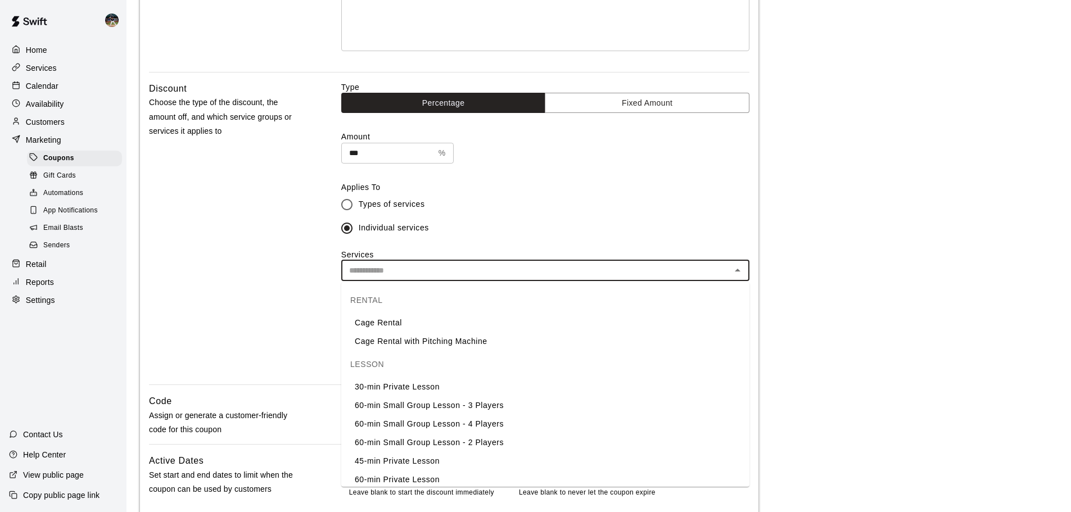
click at [503, 275] on input "text" at bounding box center [536, 271] width 383 height 14
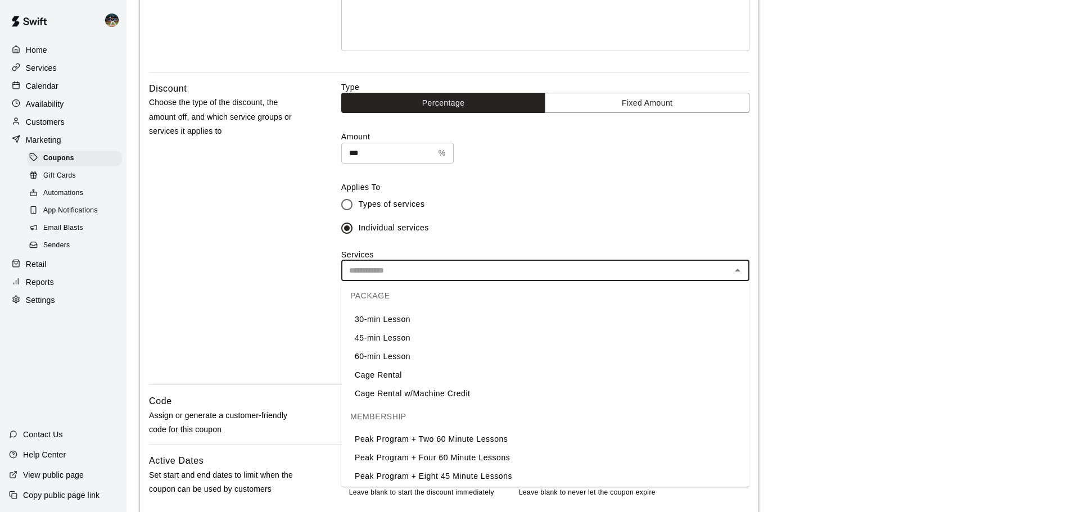
scroll to position [756, 0]
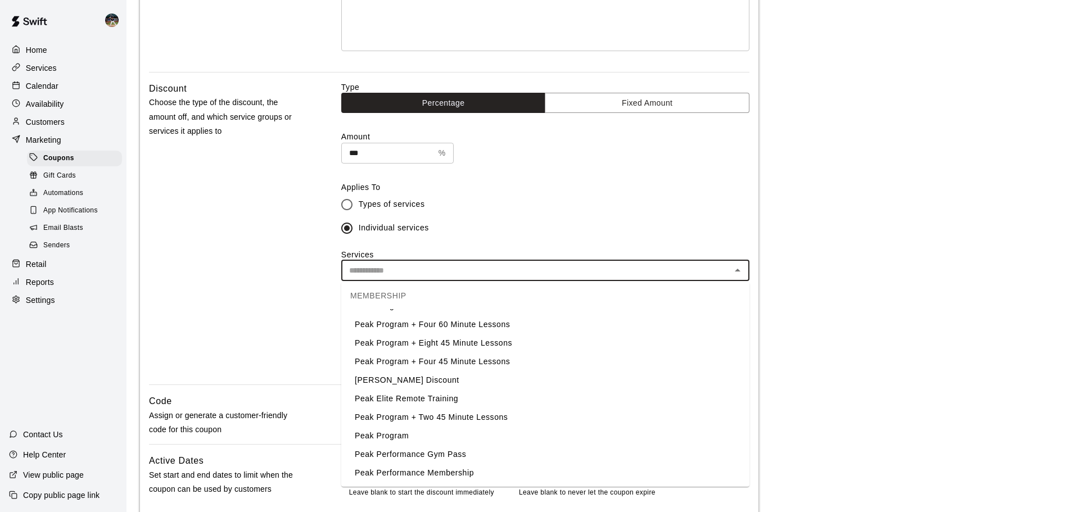
click at [480, 361] on li "Peak Program + Four 45 Minute Lessons" at bounding box center [545, 362] width 408 height 19
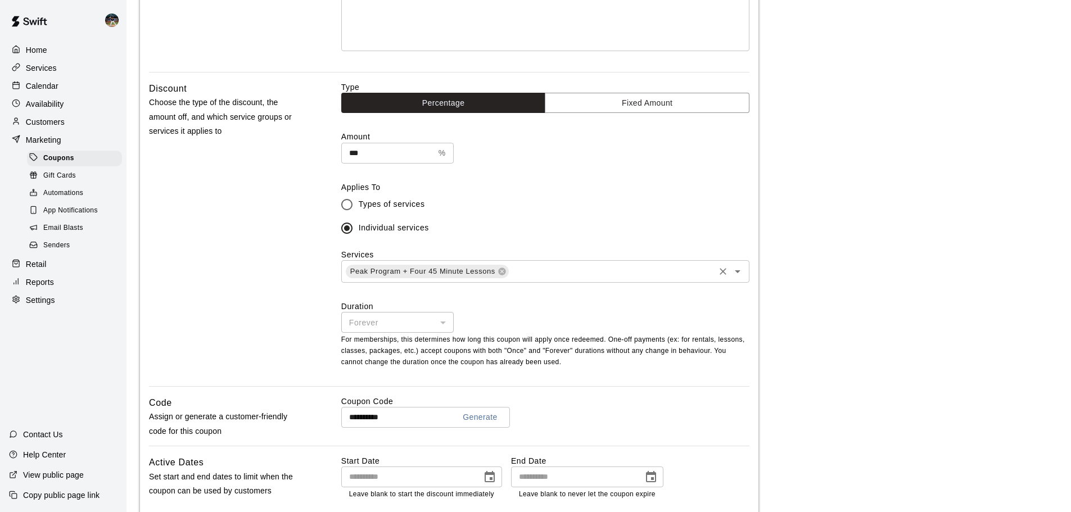
click at [321, 351] on div "Discount Choose the type of the discount, the amount off, and which service gro…" at bounding box center [449, 234] width 601 height 305
click at [393, 325] on div "Forever" at bounding box center [397, 322] width 112 height 21
click at [426, 321] on div "Forever" at bounding box center [397, 322] width 112 height 21
click at [450, 321] on div "Forever" at bounding box center [397, 322] width 112 height 21
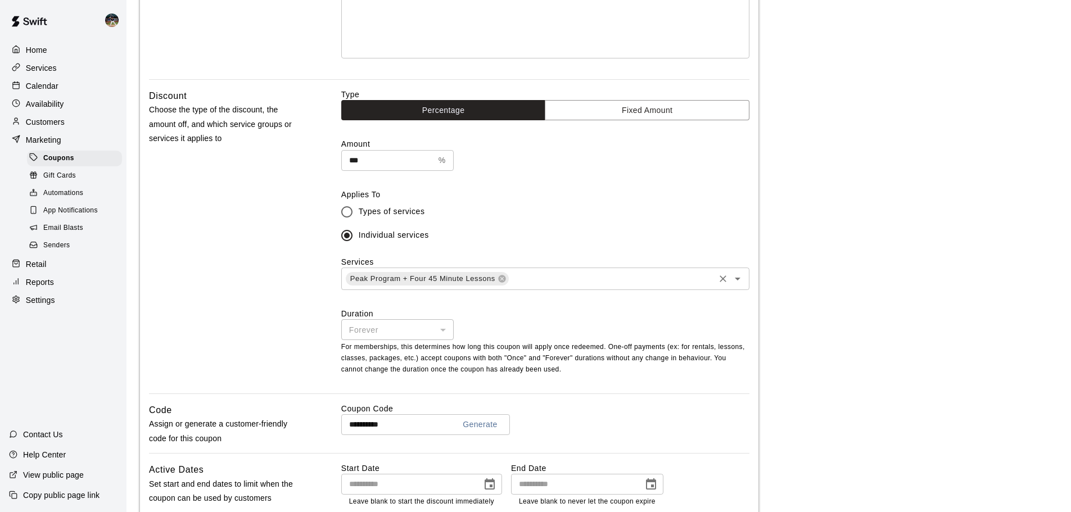
scroll to position [0, 0]
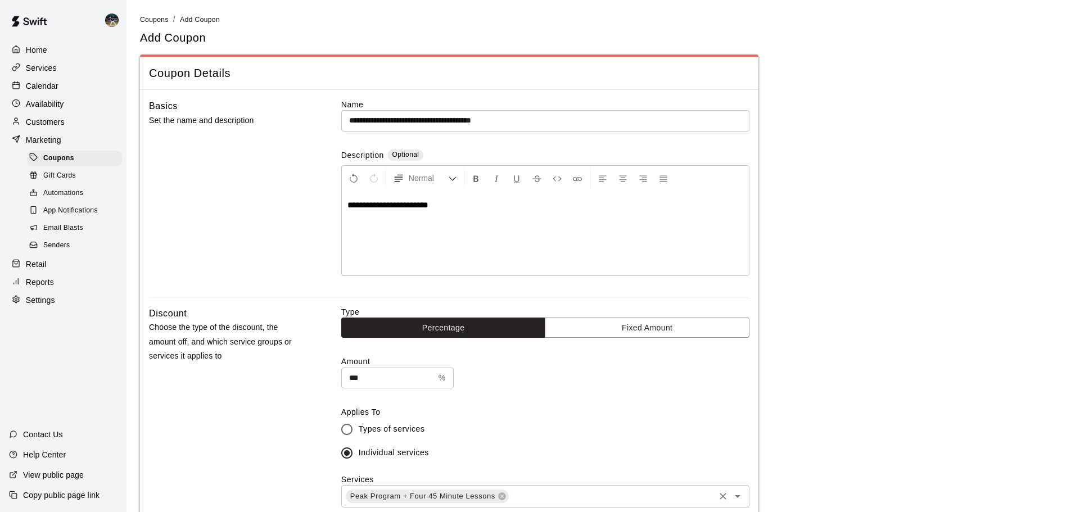
drag, startPoint x: 662, startPoint y: 73, endPoint x: 620, endPoint y: 78, distance: 42.0
click at [661, 73] on span "Coupon Details" at bounding box center [449, 73] width 601 height 15
click at [161, 22] on span "Coupons" at bounding box center [154, 20] width 29 height 8
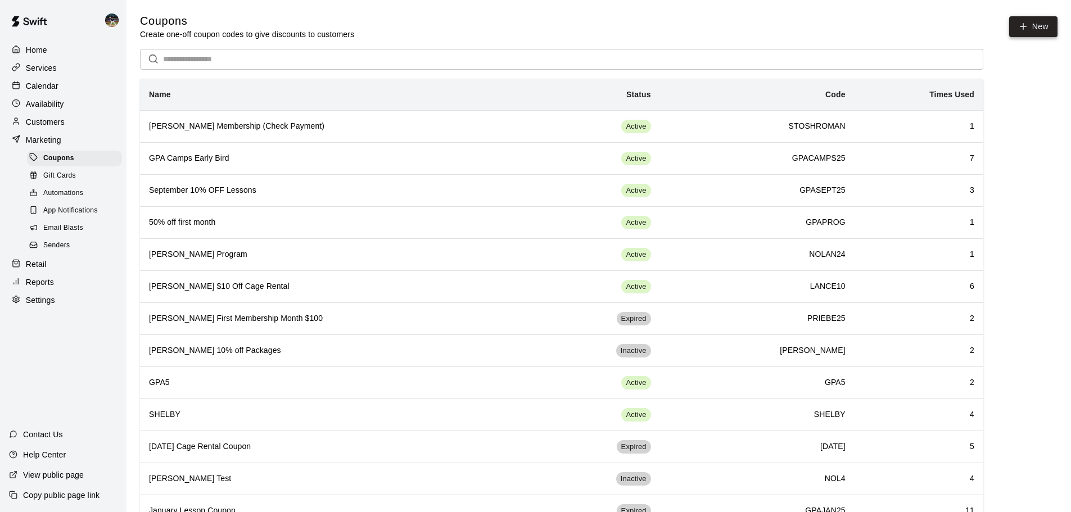
click at [1031, 30] on button "New" at bounding box center [1034, 26] width 48 height 21
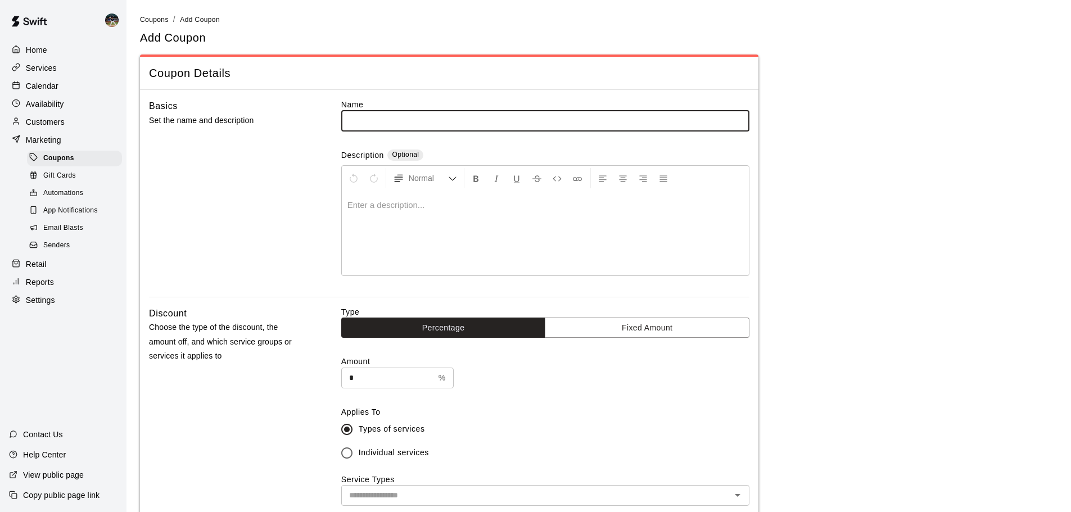
drag, startPoint x: 497, startPoint y: 125, endPoint x: 502, endPoint y: 121, distance: 6.6
click at [502, 122] on input "text" at bounding box center [545, 120] width 408 height 21
type input "**********"
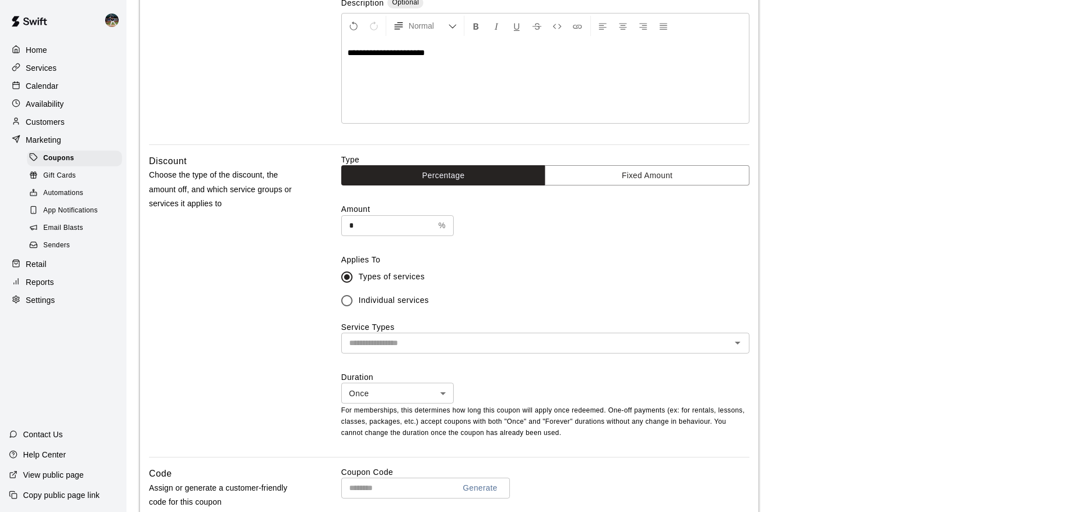
scroll to position [169, 0]
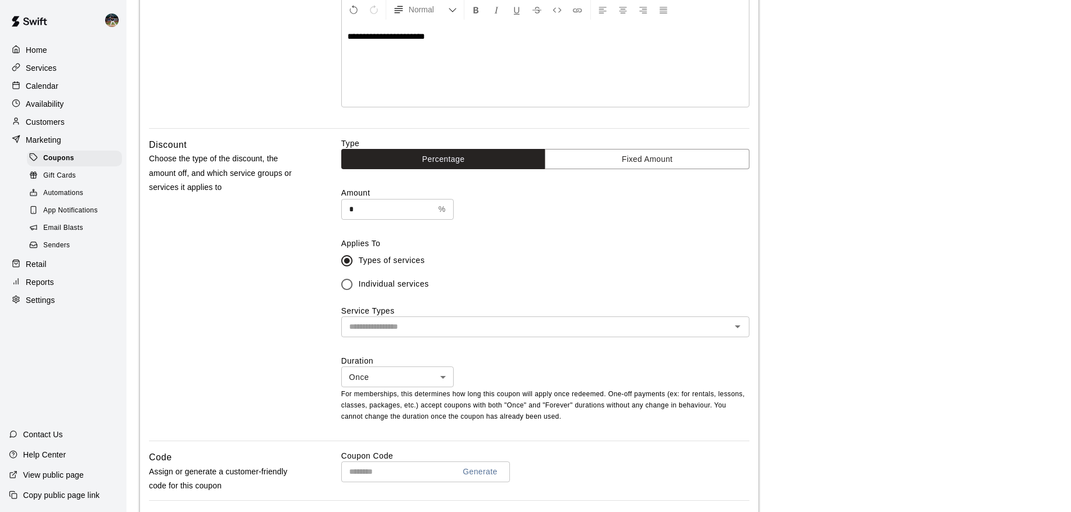
drag, startPoint x: 372, startPoint y: 209, endPoint x: 357, endPoint y: 211, distance: 15.9
click at [357, 211] on input "*" at bounding box center [387, 209] width 93 height 21
type input "***"
click at [404, 328] on input "text" at bounding box center [536, 327] width 383 height 14
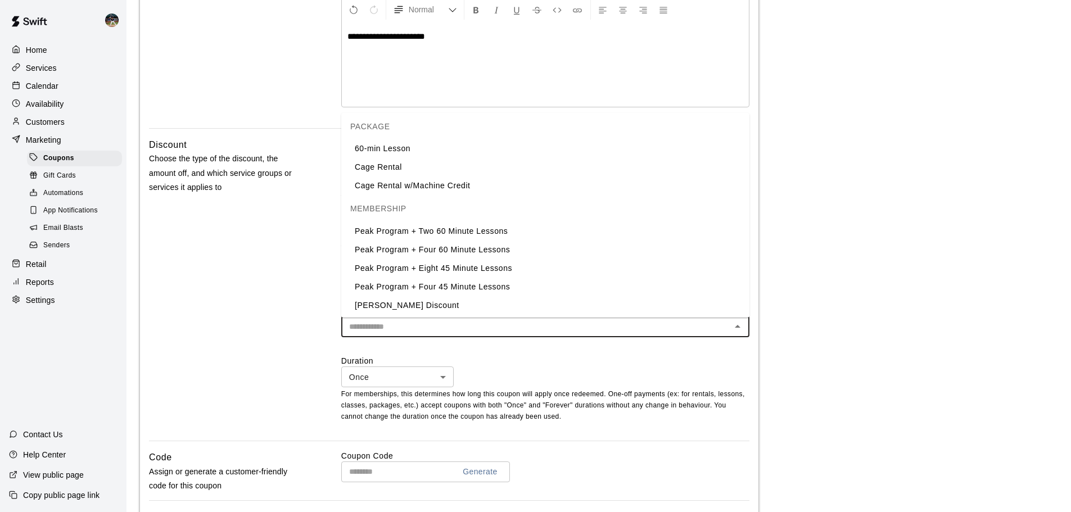
scroll to position [756, 0]
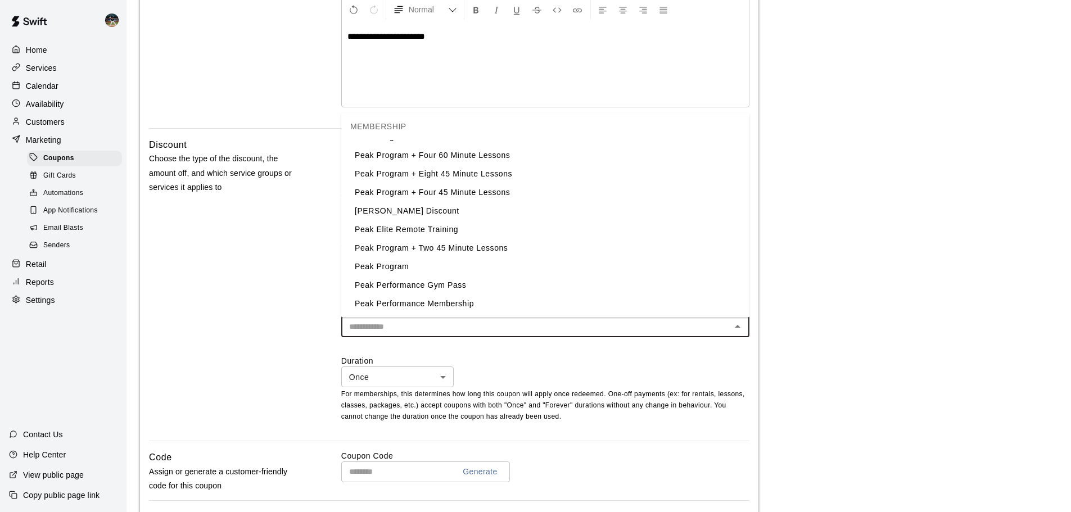
click at [488, 190] on li "Peak Program + Four 45 Minute Lessons" at bounding box center [545, 192] width 408 height 19
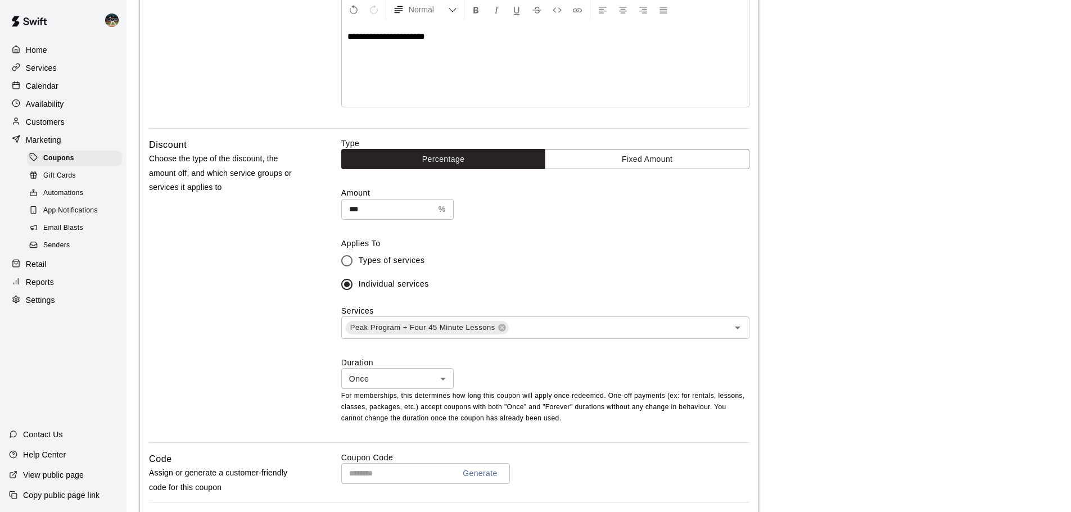
click at [296, 309] on div "Discount Choose the type of the discount, the amount off, and which service gro…" at bounding box center [227, 290] width 156 height 305
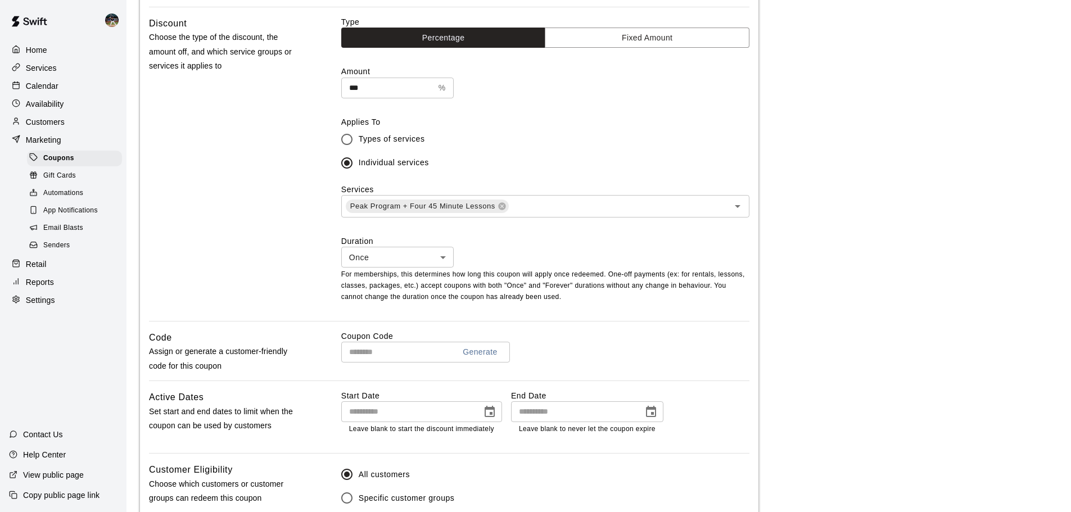
scroll to position [337, 0]
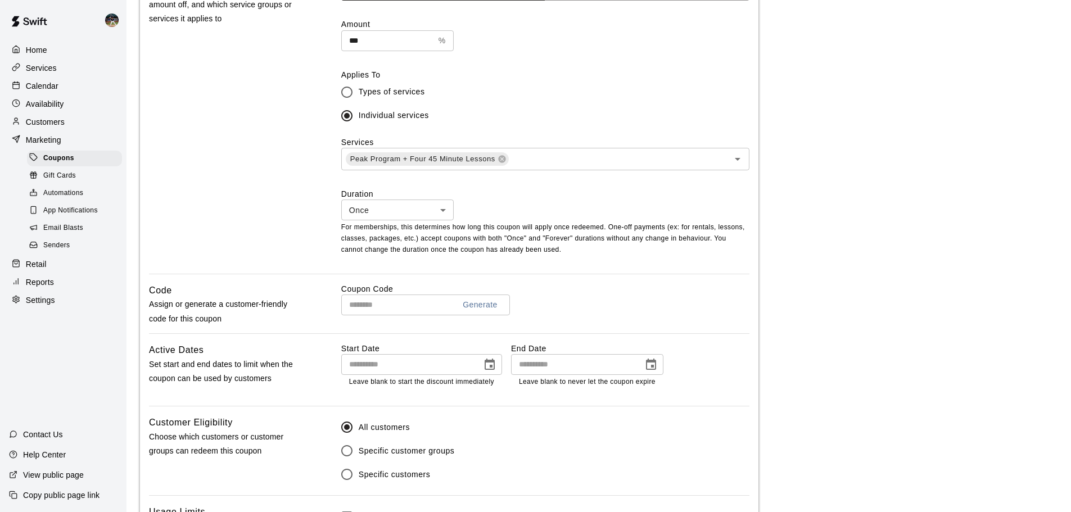
click at [421, 305] on input "text" at bounding box center [393, 305] width 105 height 21
type input "*******"
click at [650, 367] on icon "Choose date" at bounding box center [651, 364] width 13 height 13
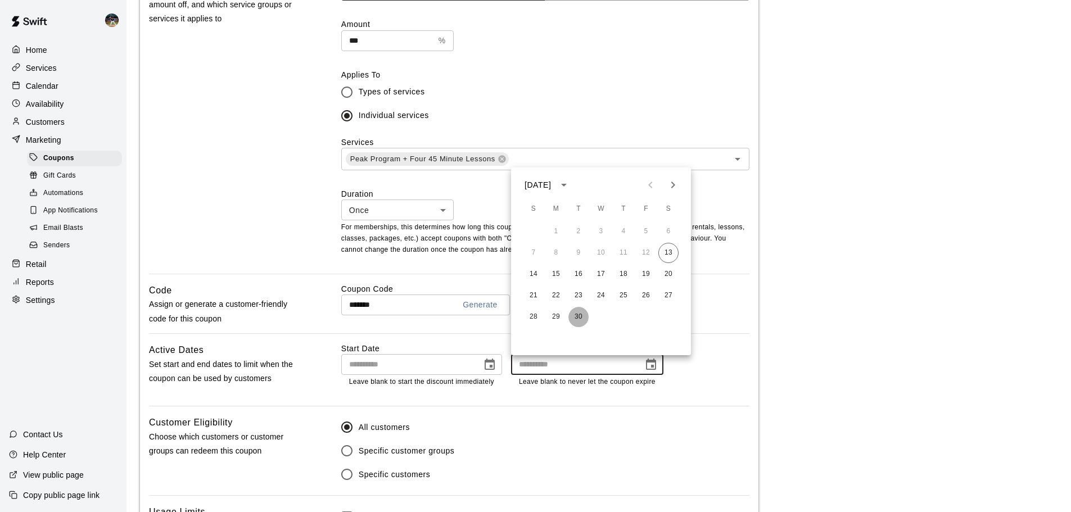
click at [580, 317] on button "30" at bounding box center [579, 317] width 20 height 20
type input "**********"
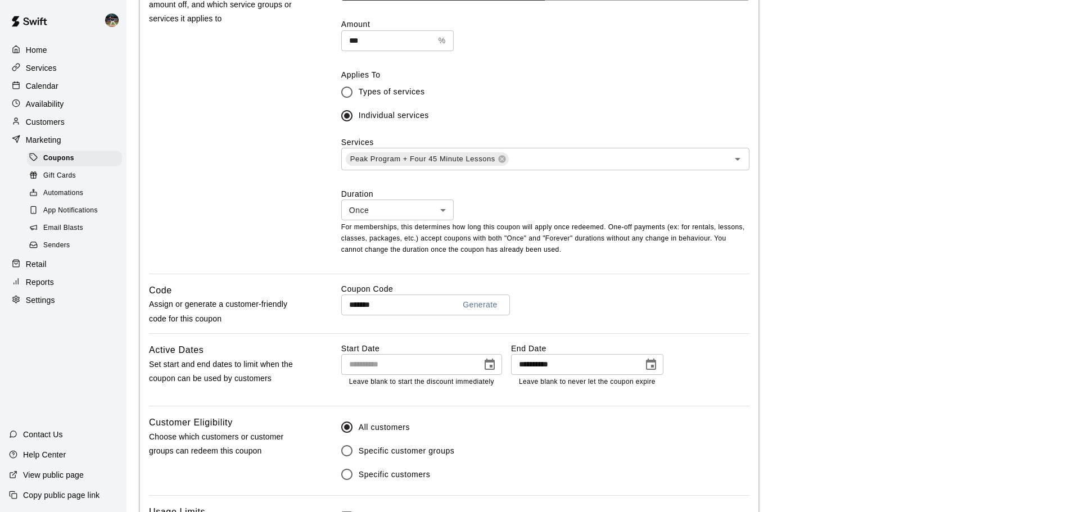
click at [644, 309] on div "******* Generate ​" at bounding box center [545, 305] width 408 height 21
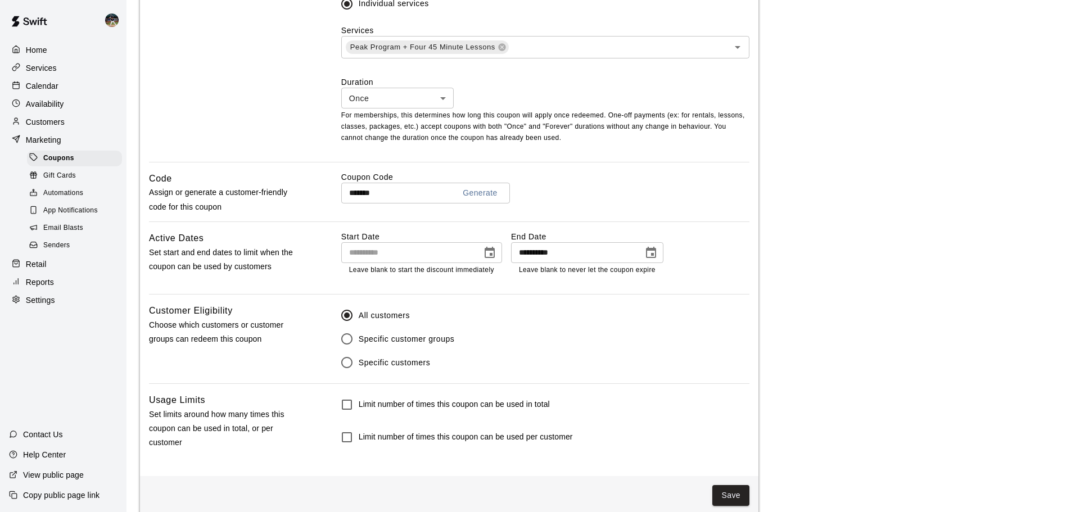
scroll to position [450, 0]
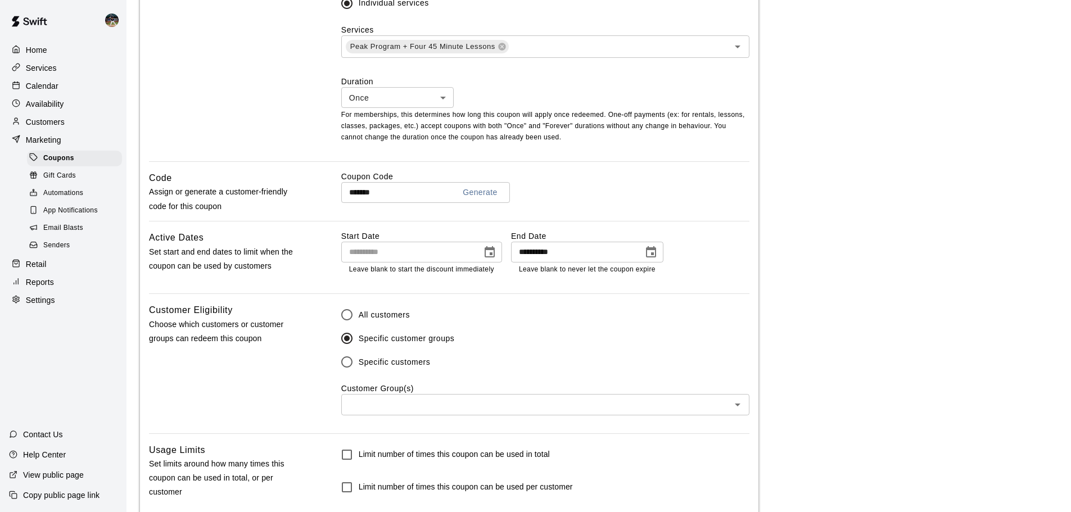
click at [403, 403] on input "text" at bounding box center [536, 405] width 383 height 14
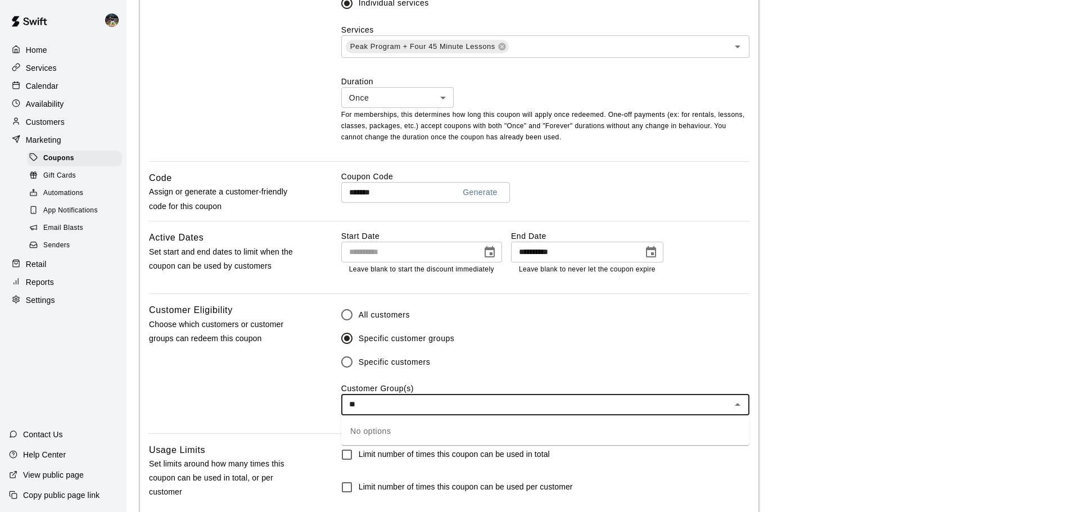
type input "*"
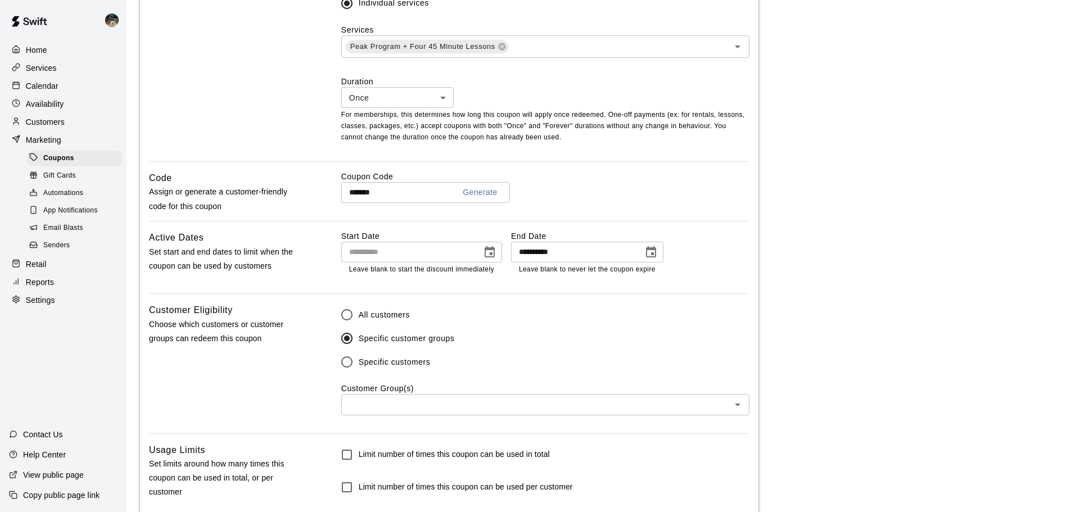
click at [301, 395] on div "Customer Eligibility Choose which customers or customer groups can redeem this …" at bounding box center [227, 368] width 156 height 130
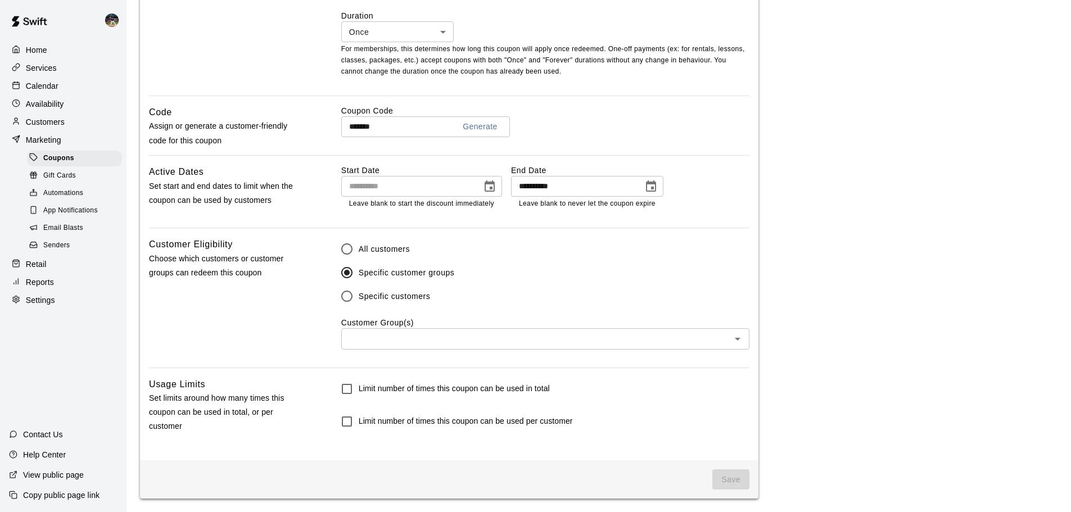
scroll to position [518, 0]
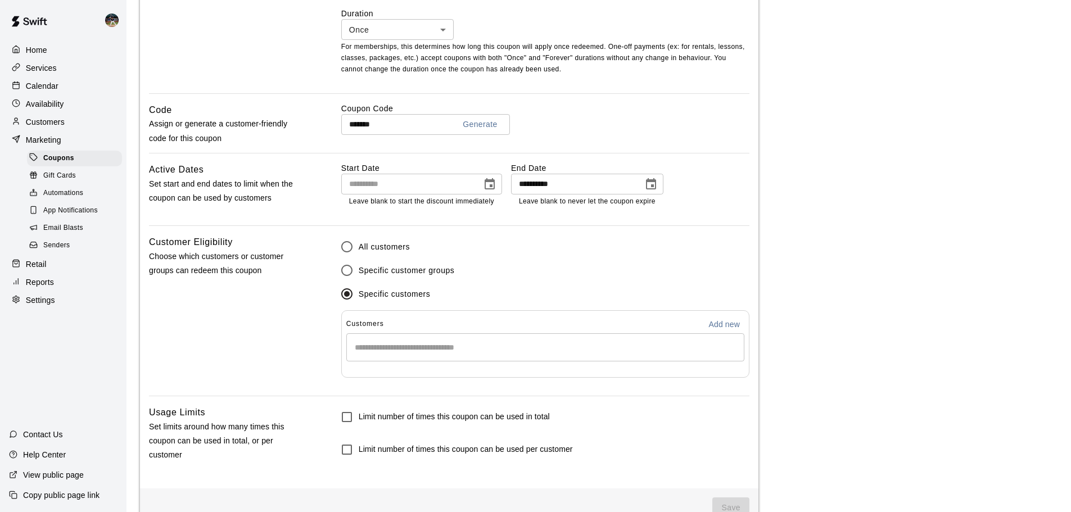
click at [399, 345] on input "Start typing to search customers..." at bounding box center [546, 347] width 388 height 11
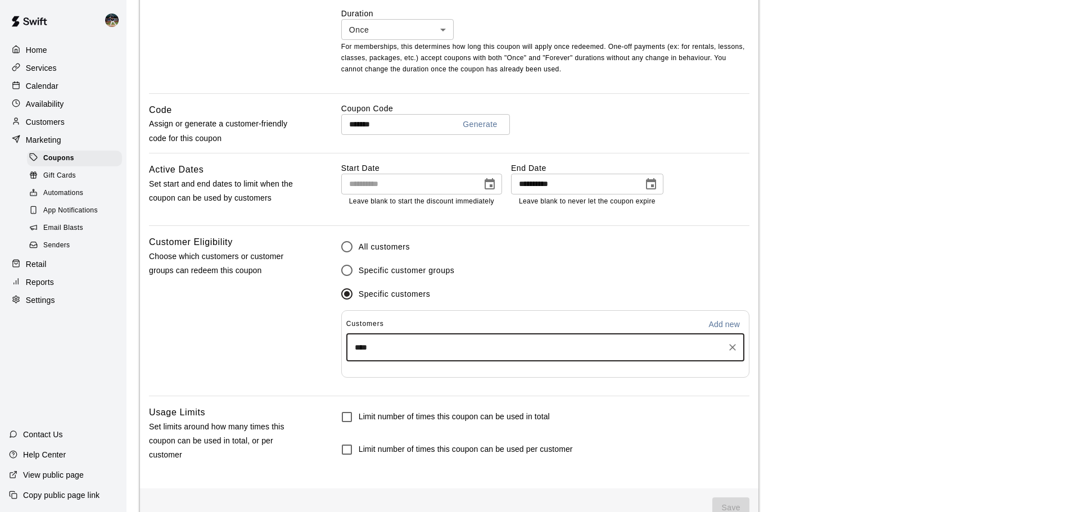
type input "*****"
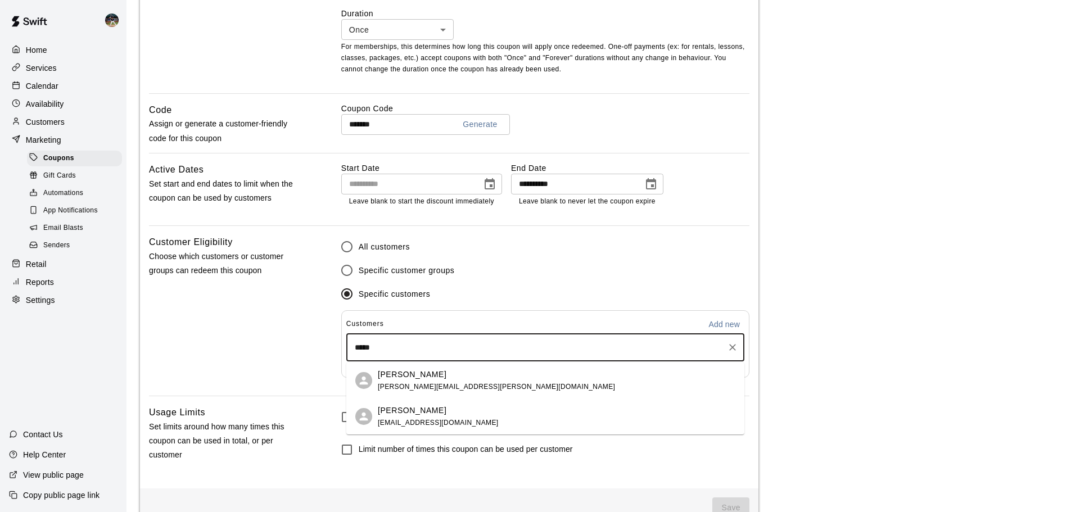
click at [425, 379] on p "[PERSON_NAME]" at bounding box center [412, 375] width 69 height 12
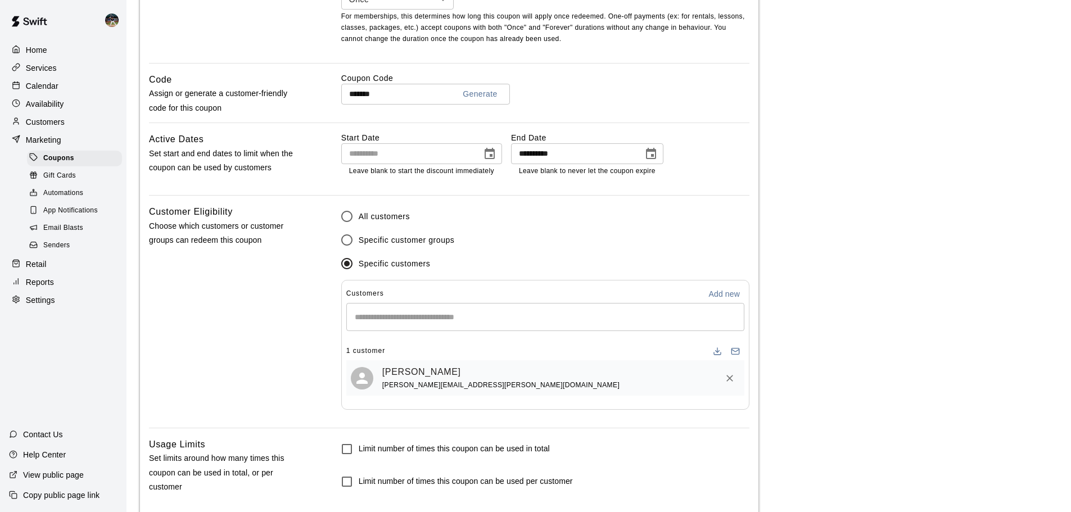
scroll to position [611, 0]
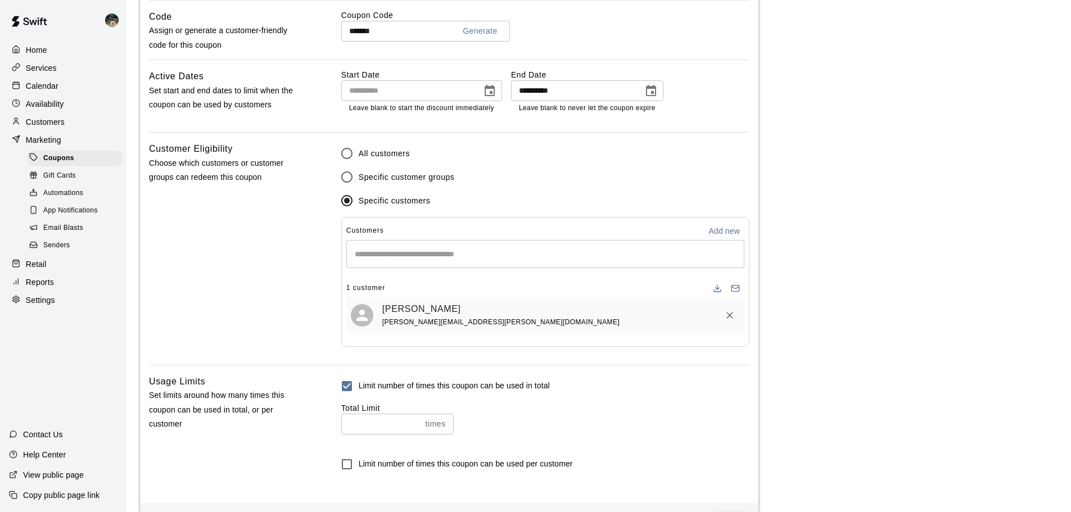
click at [366, 422] on input "number" at bounding box center [381, 424] width 80 height 21
type input "*"
click at [308, 420] on div "Usage Limits Set limits around how many times this coupon can be used in total,…" at bounding box center [449, 435] width 601 height 120
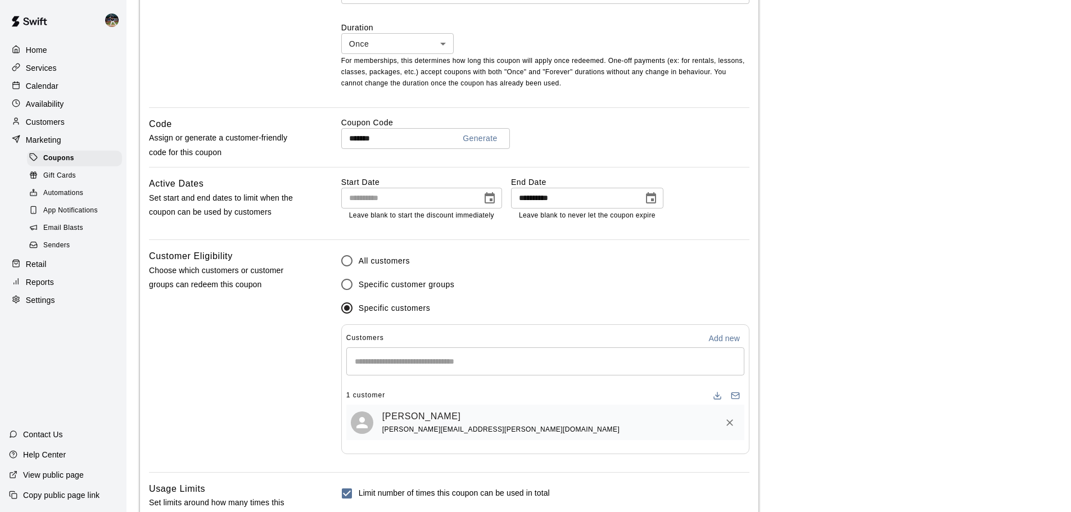
scroll to position [659, 0]
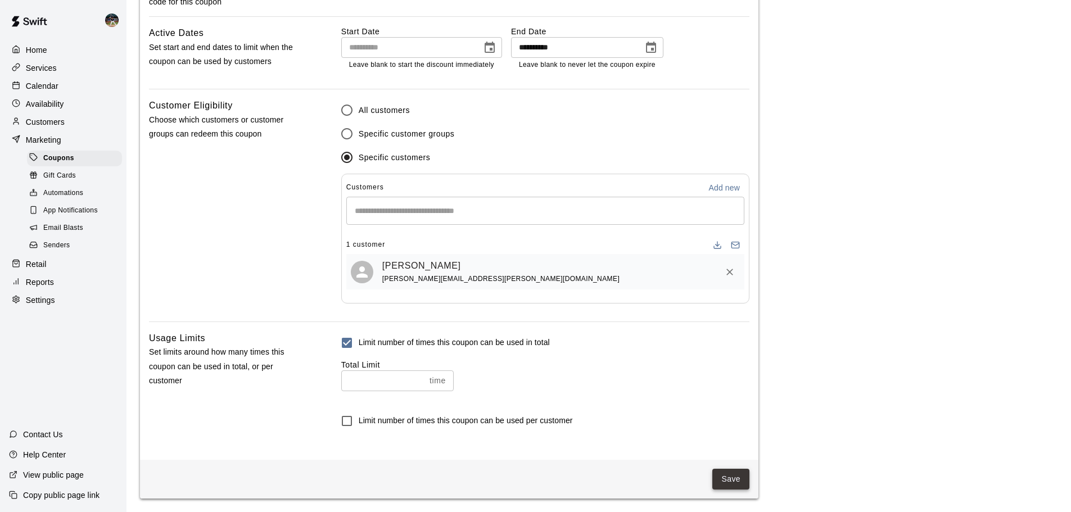
click at [729, 477] on button "Save" at bounding box center [731, 479] width 37 height 21
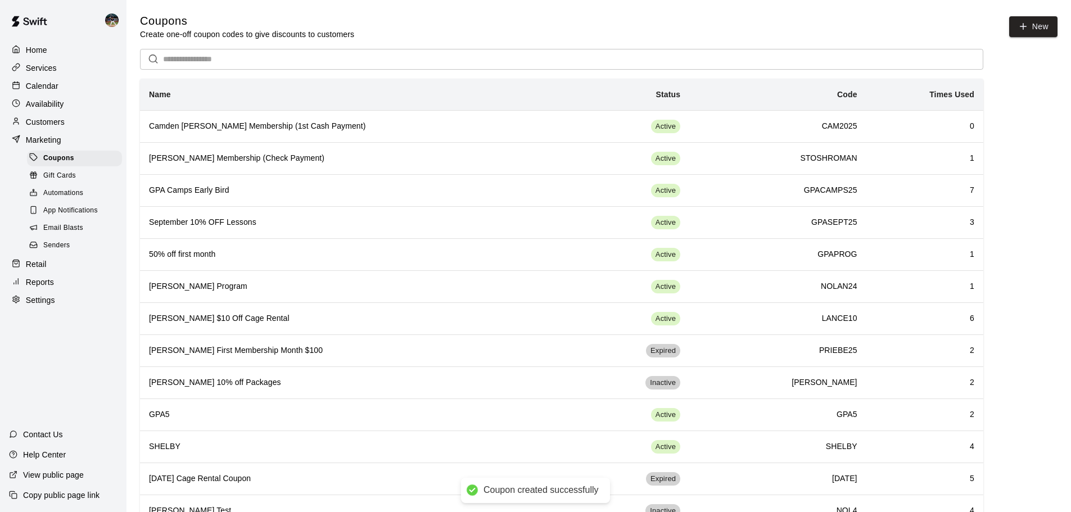
click at [60, 120] on p "Customers" at bounding box center [45, 121] width 39 height 11
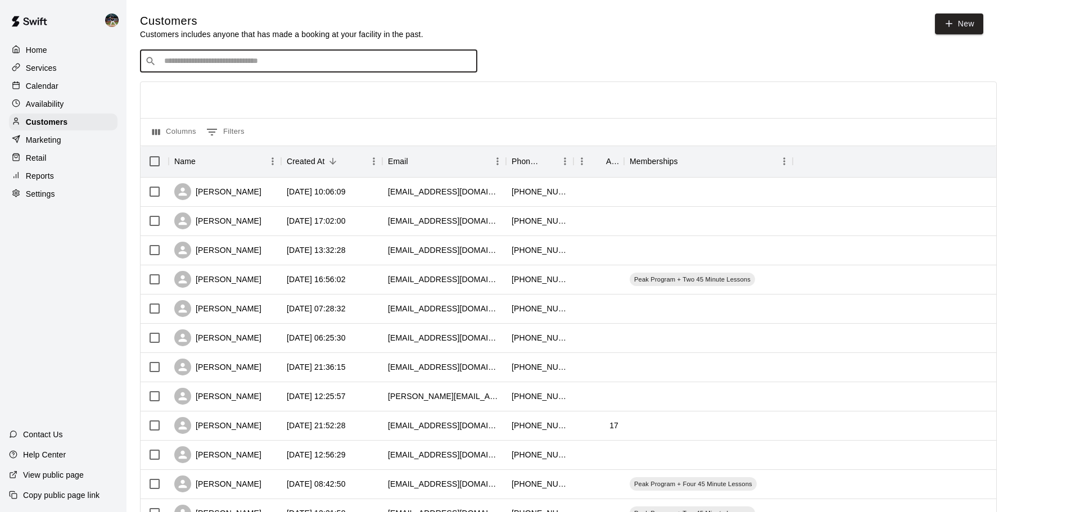
click at [294, 58] on input "Search customers by name or email" at bounding box center [317, 61] width 312 height 11
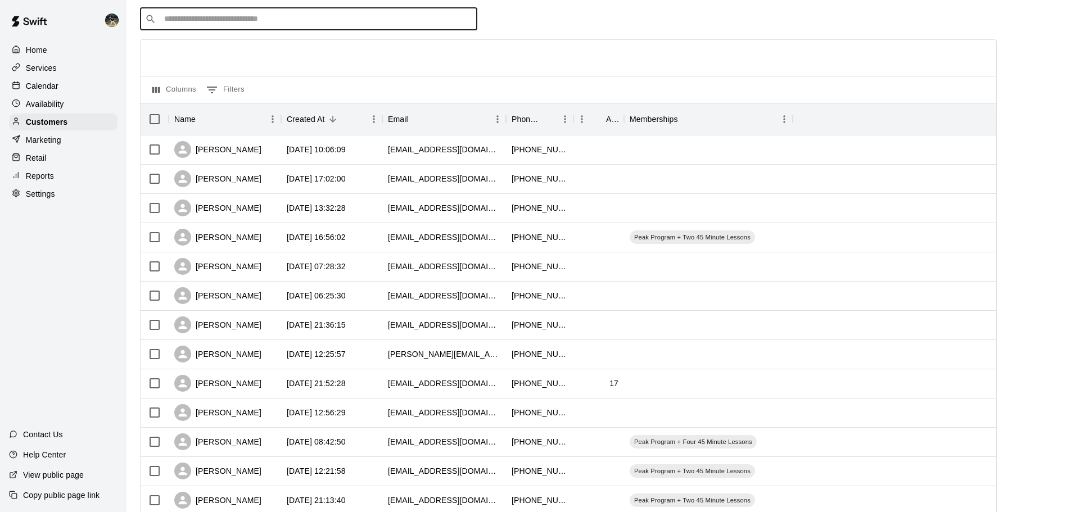
scroll to position [112, 0]
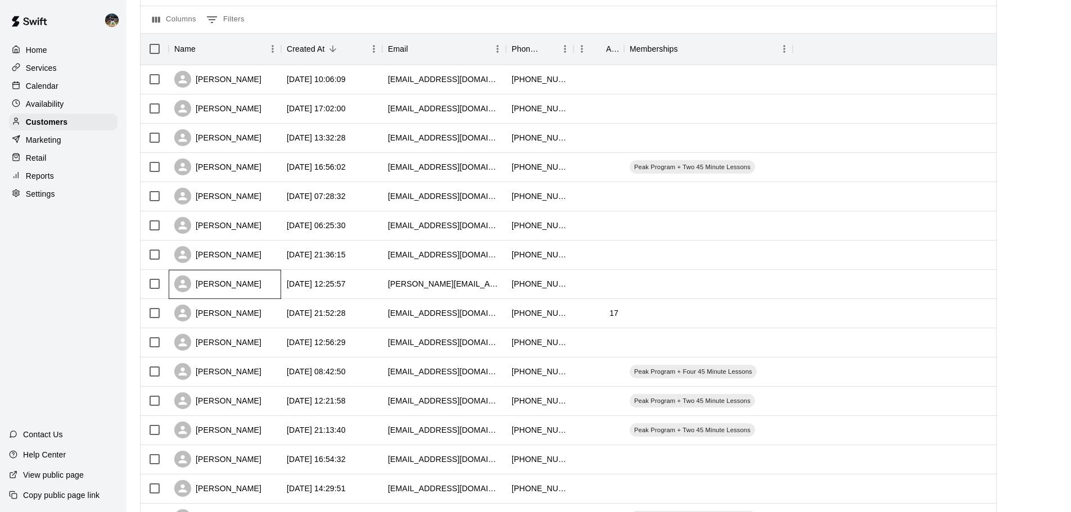
click at [231, 286] on div "[PERSON_NAME]" at bounding box center [217, 284] width 87 height 17
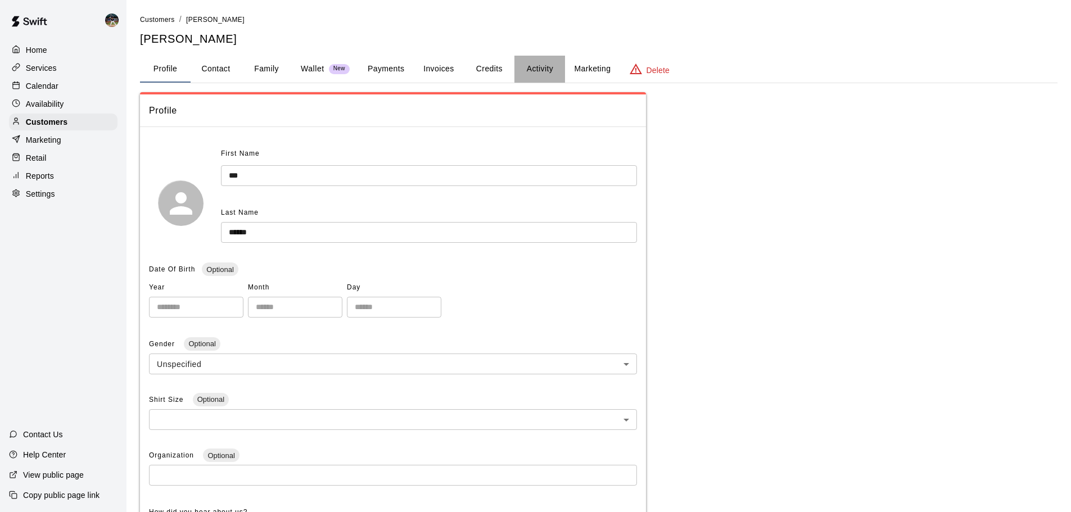
click at [544, 67] on button "Activity" at bounding box center [540, 69] width 51 height 27
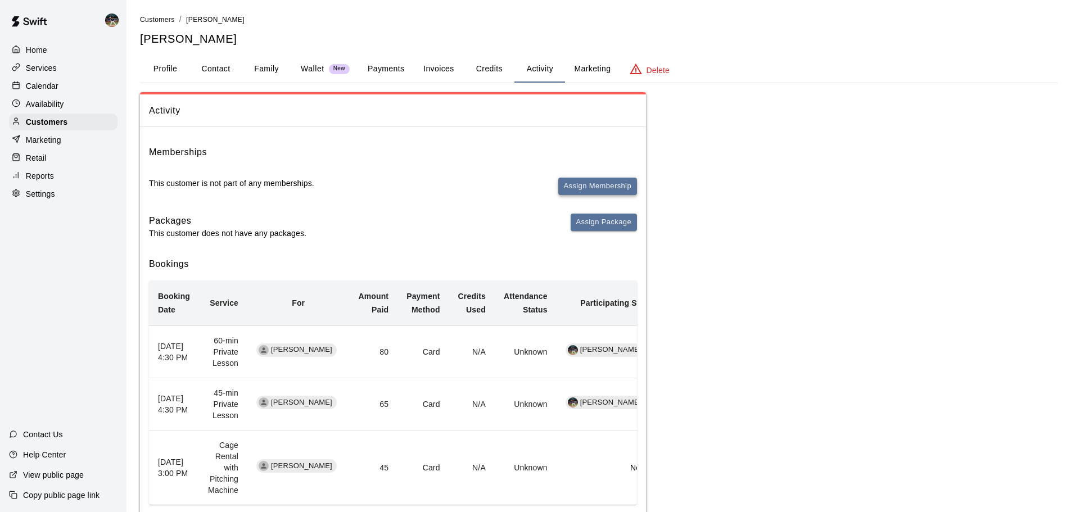
click at [568, 180] on button "Assign Membership" at bounding box center [598, 186] width 79 height 17
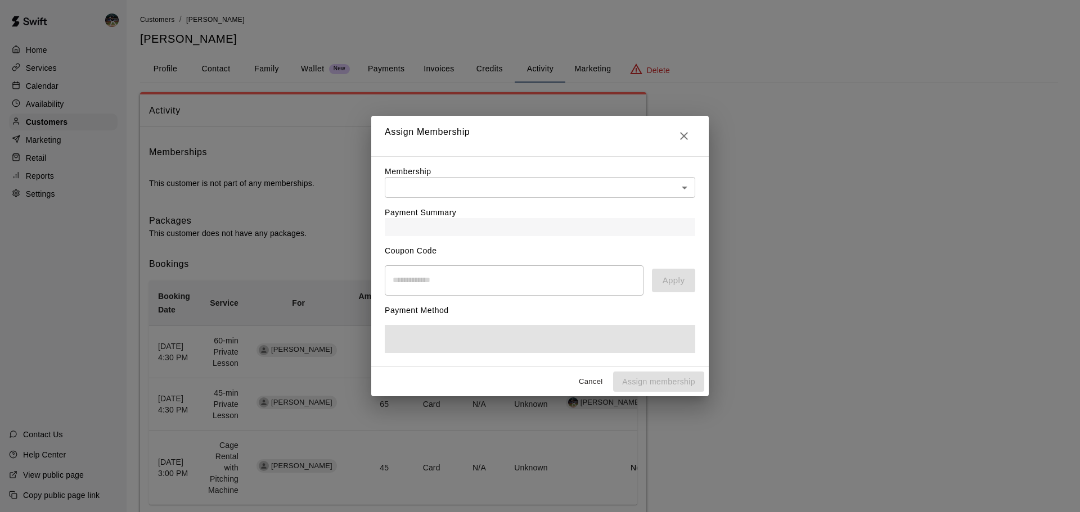
click at [490, 181] on body "Home Services Calendar Availability Customers Marketing Retail Reports Settings…" at bounding box center [540, 285] width 1080 height 570
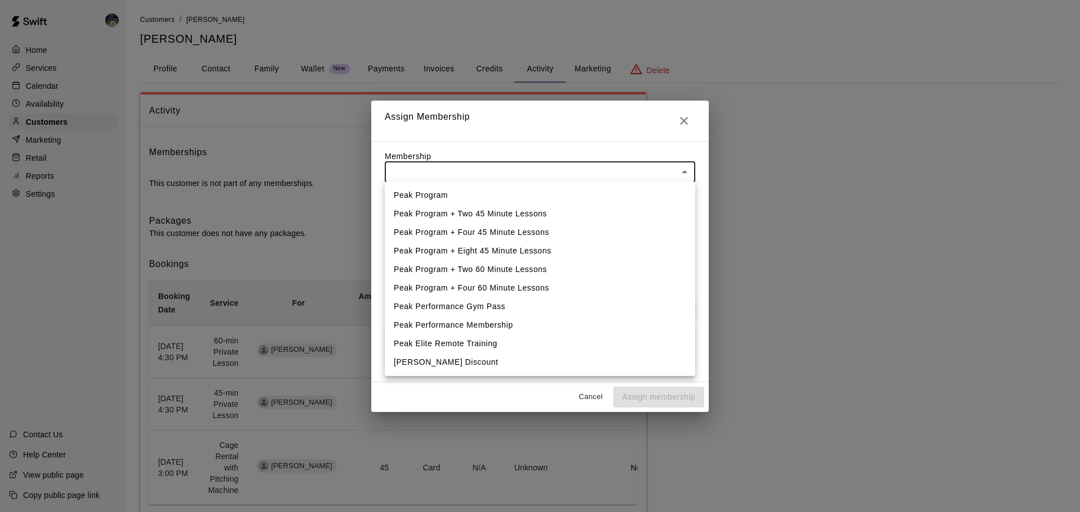
click at [520, 236] on li "Peak Program + Four 45 Minute Lessons" at bounding box center [540, 232] width 310 height 19
type input "**********"
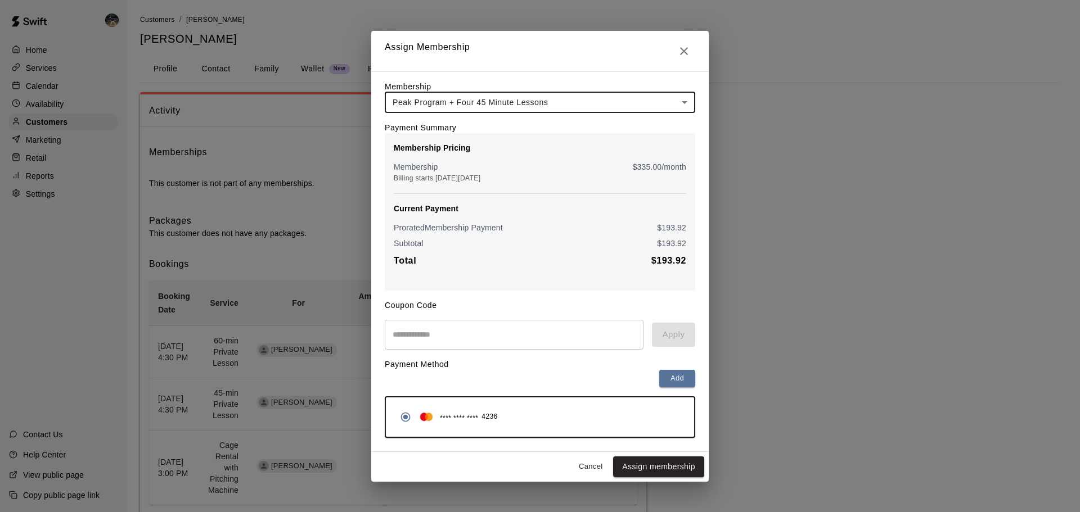
click at [520, 339] on input "text" at bounding box center [514, 335] width 259 height 30
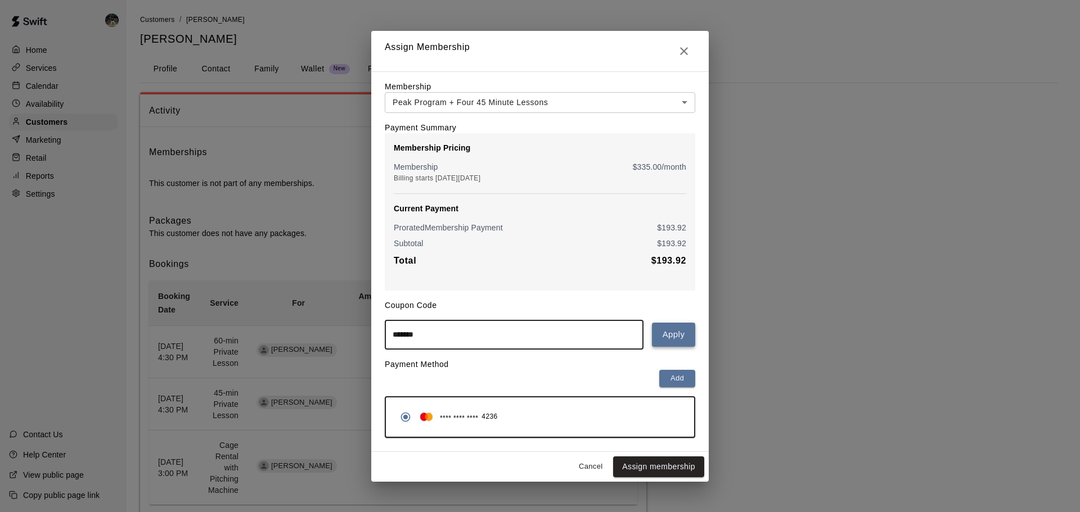
type input "*******"
click at [684, 337] on button "Apply" at bounding box center [673, 335] width 43 height 24
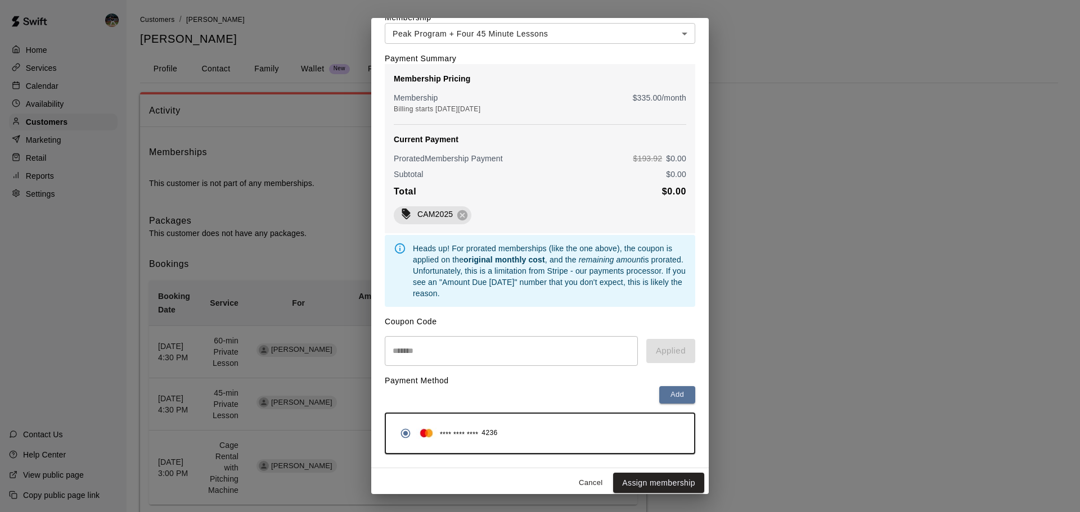
scroll to position [66, 0]
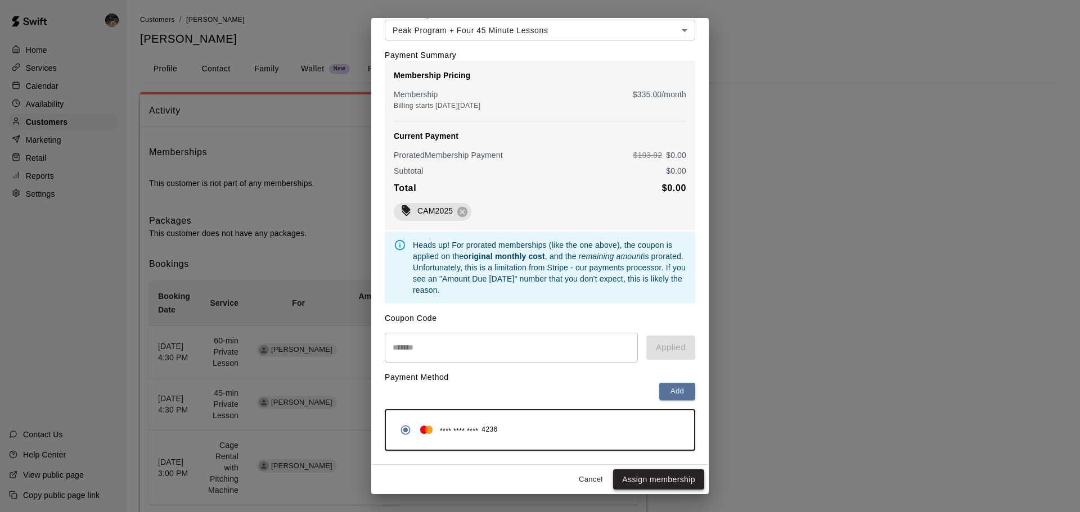
click at [651, 481] on button "Assign membership" at bounding box center [658, 480] width 91 height 21
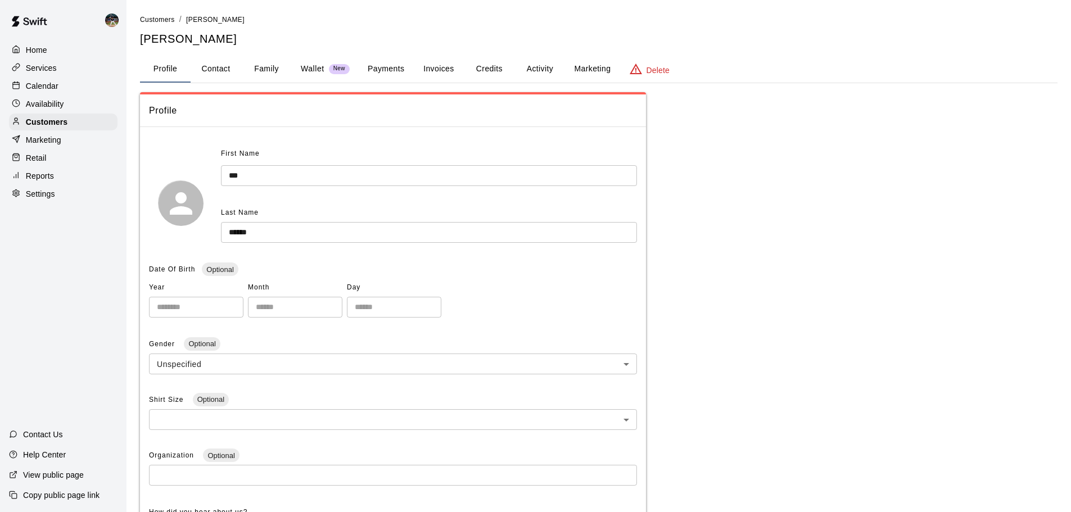
click at [83, 90] on div "Calendar" at bounding box center [63, 86] width 109 height 17
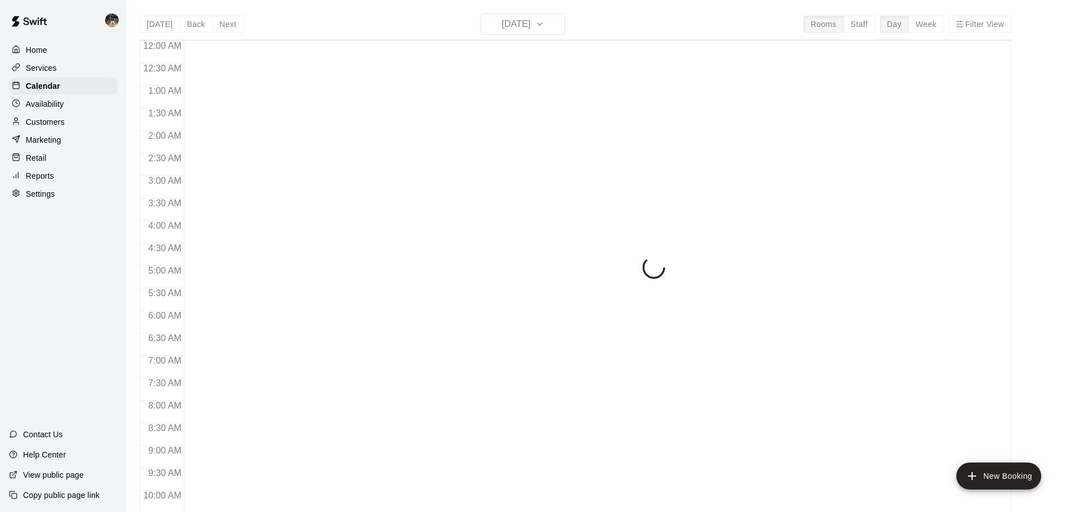
scroll to position [596, 0]
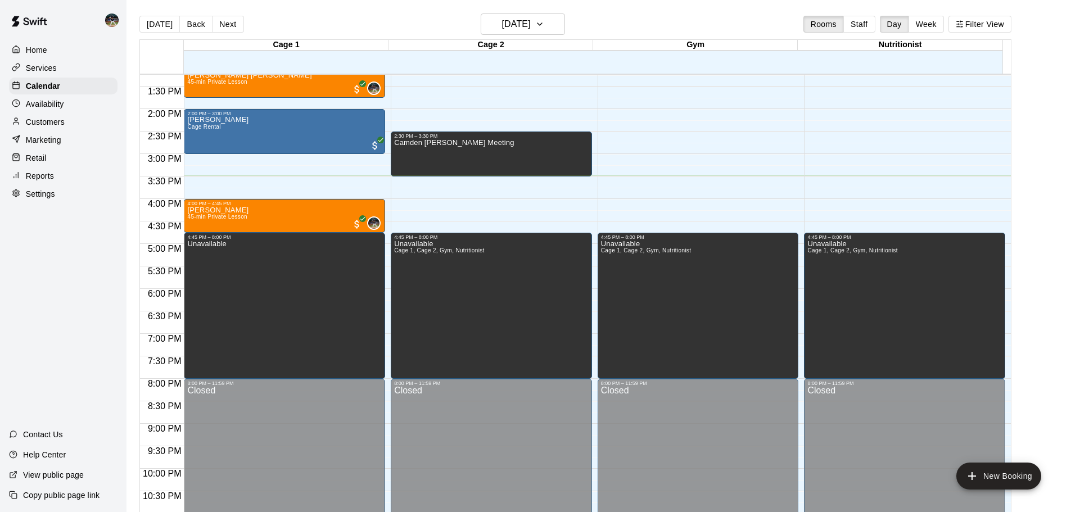
click at [67, 71] on div "Services" at bounding box center [63, 68] width 109 height 17
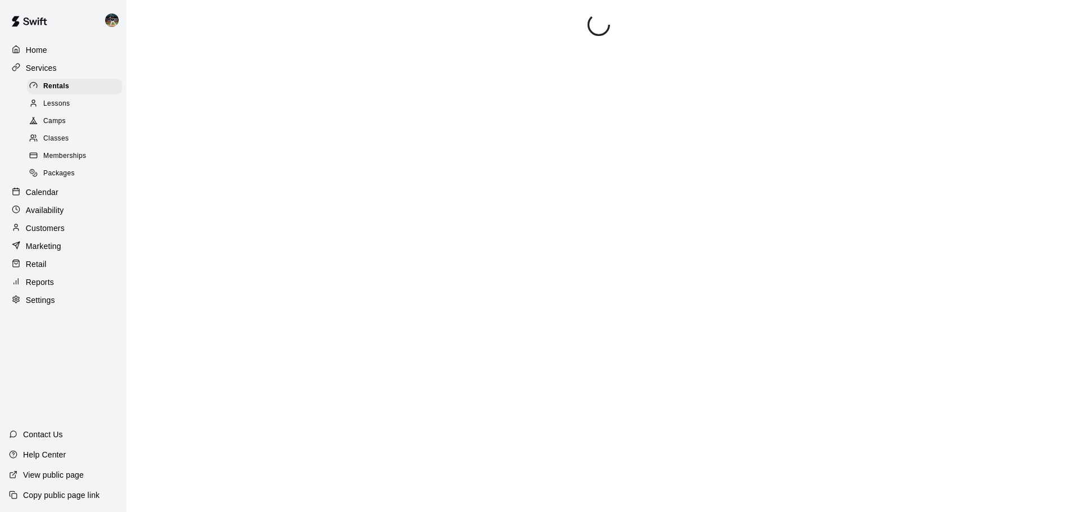
click at [77, 160] on span "Memberships" at bounding box center [64, 156] width 43 height 11
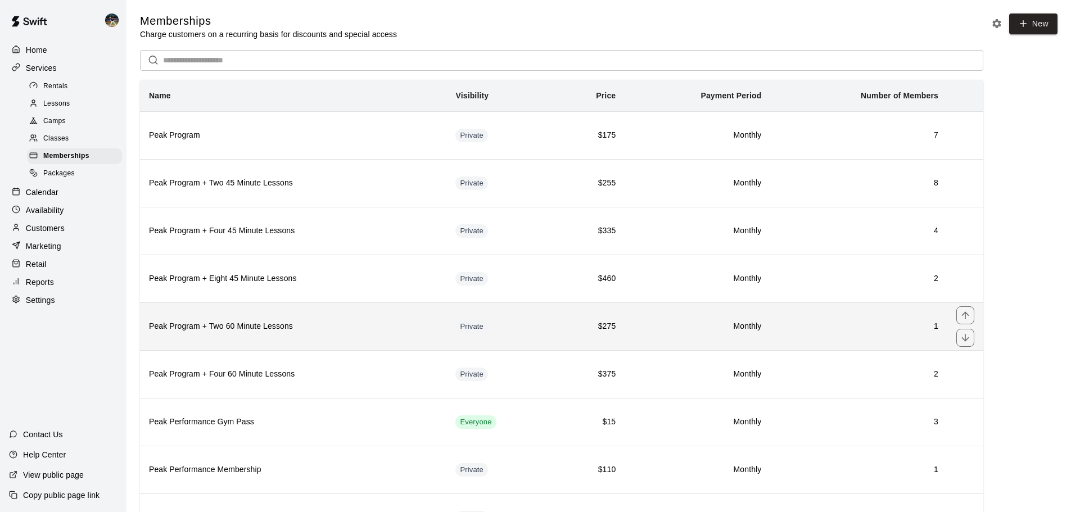
click at [340, 323] on h6 "Peak Program + Two 60 Minute Lessons" at bounding box center [293, 327] width 289 height 12
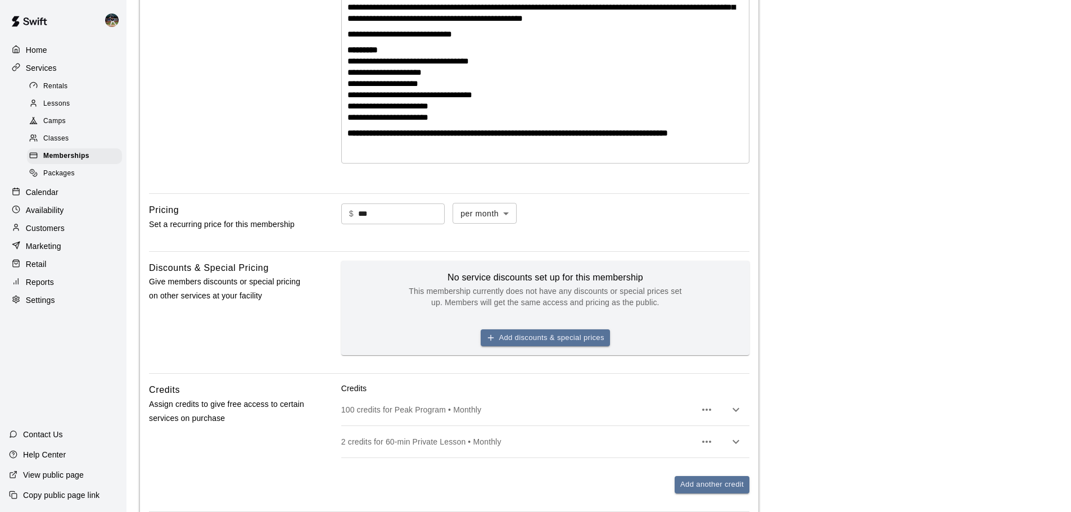
scroll to position [41, 0]
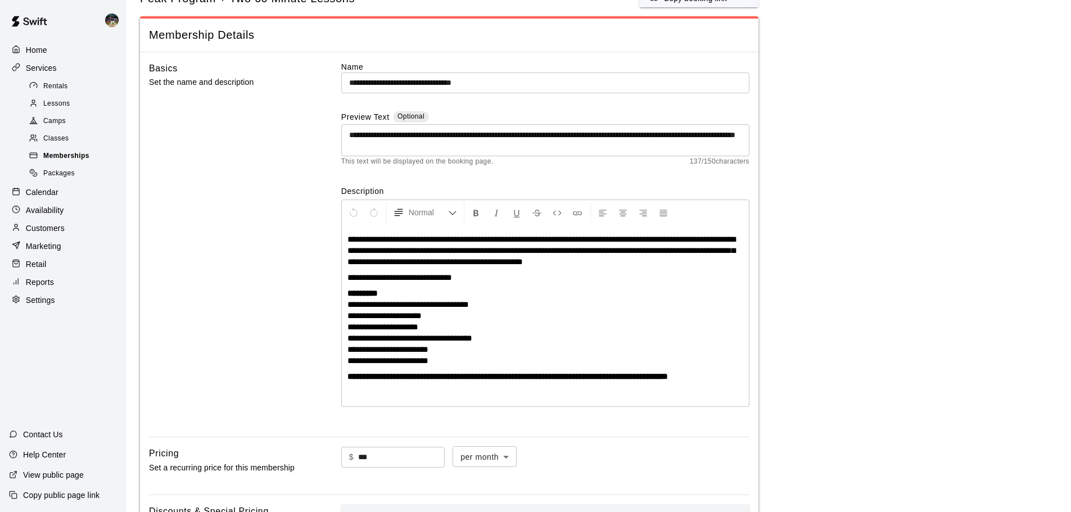
click at [78, 162] on span "Memberships" at bounding box center [66, 156] width 46 height 11
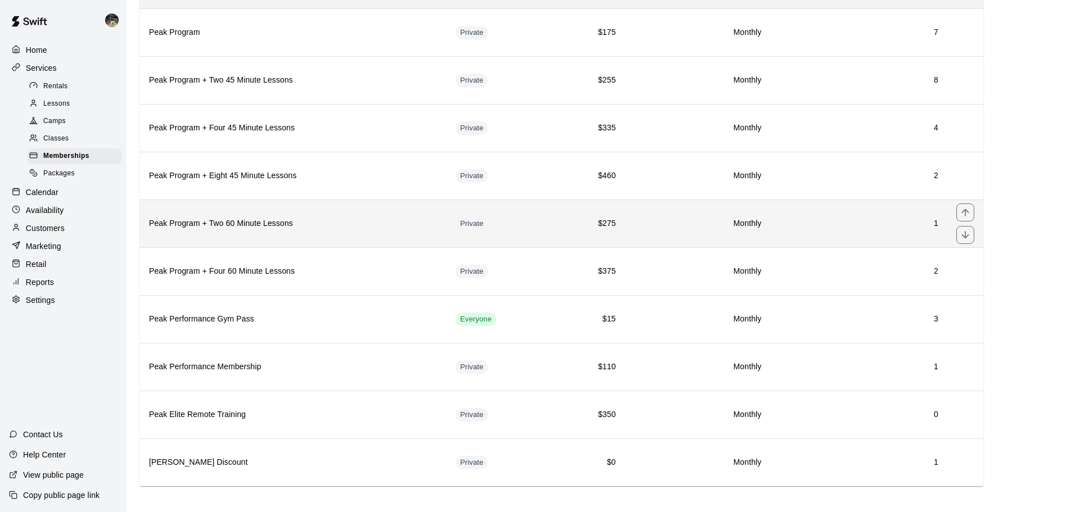
scroll to position [110, 0]
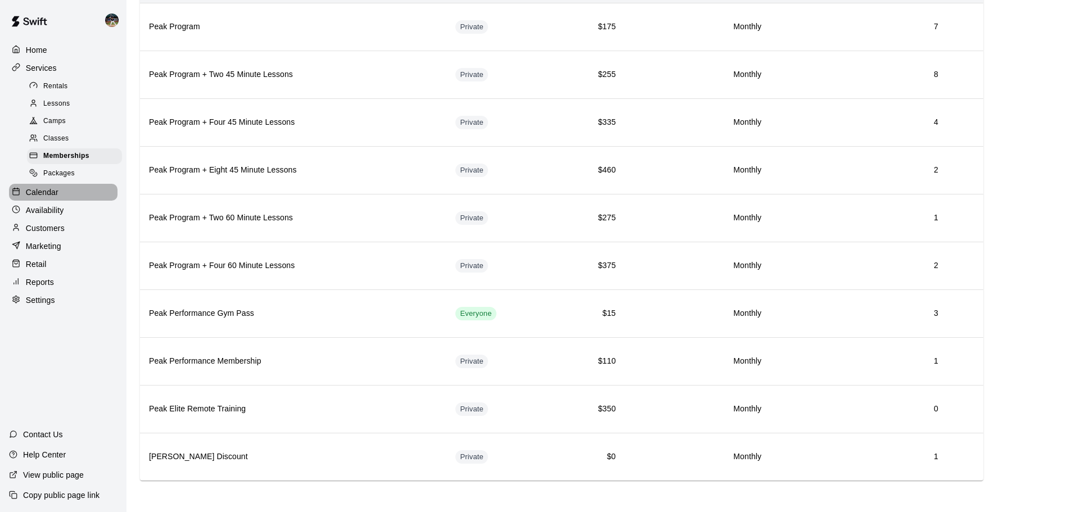
click at [60, 192] on div "Calendar" at bounding box center [63, 192] width 109 height 17
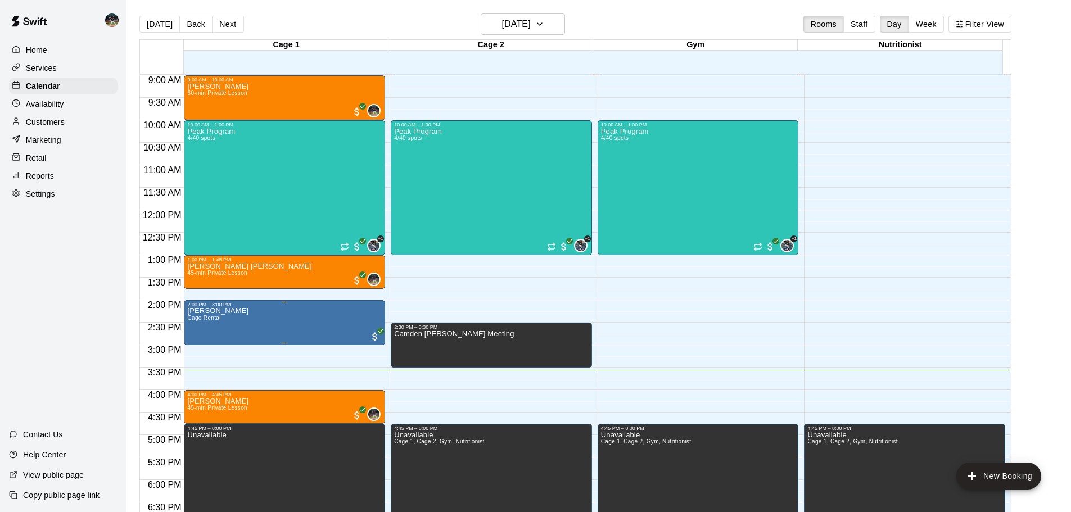
scroll to position [371, 0]
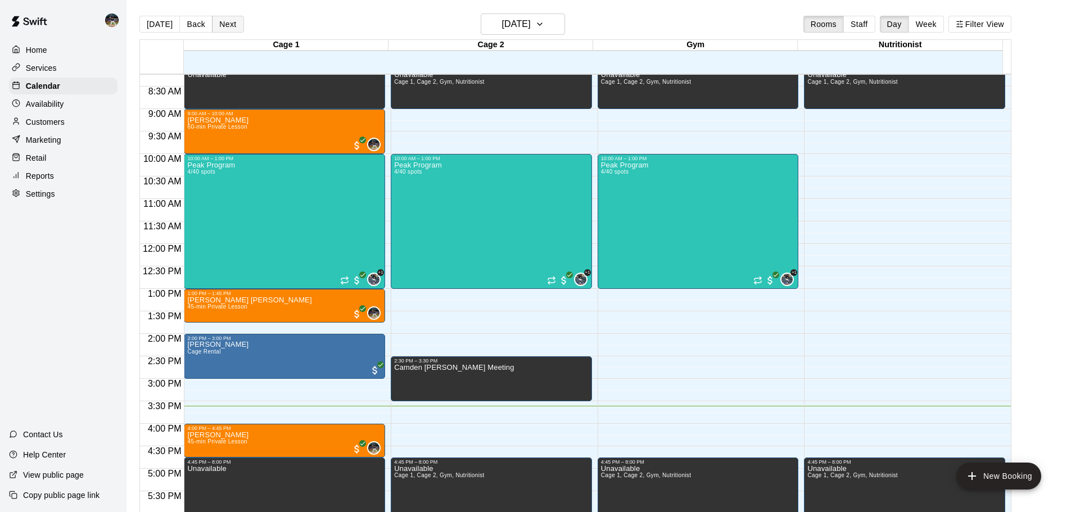
click at [224, 24] on button "Next" at bounding box center [227, 24] width 31 height 17
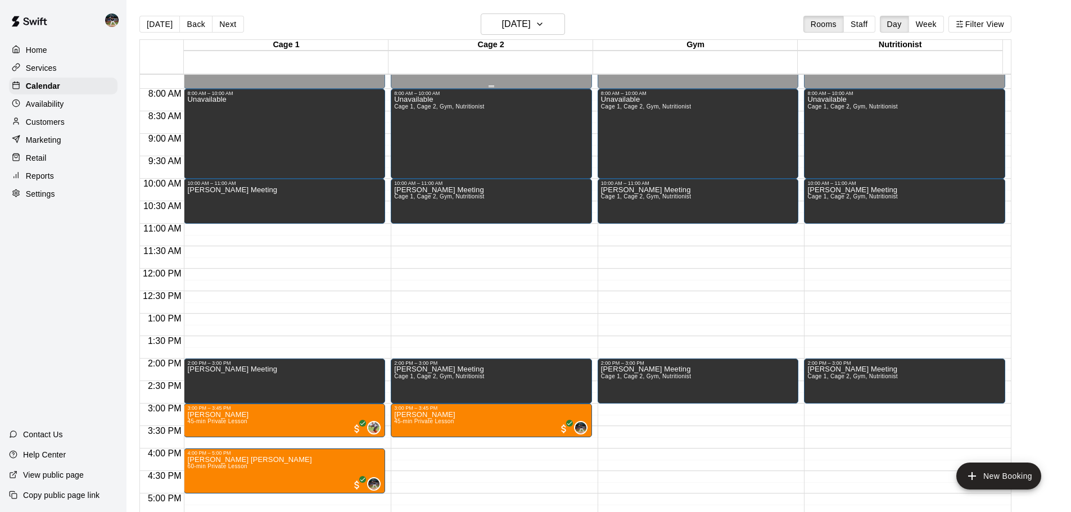
scroll to position [349, 0]
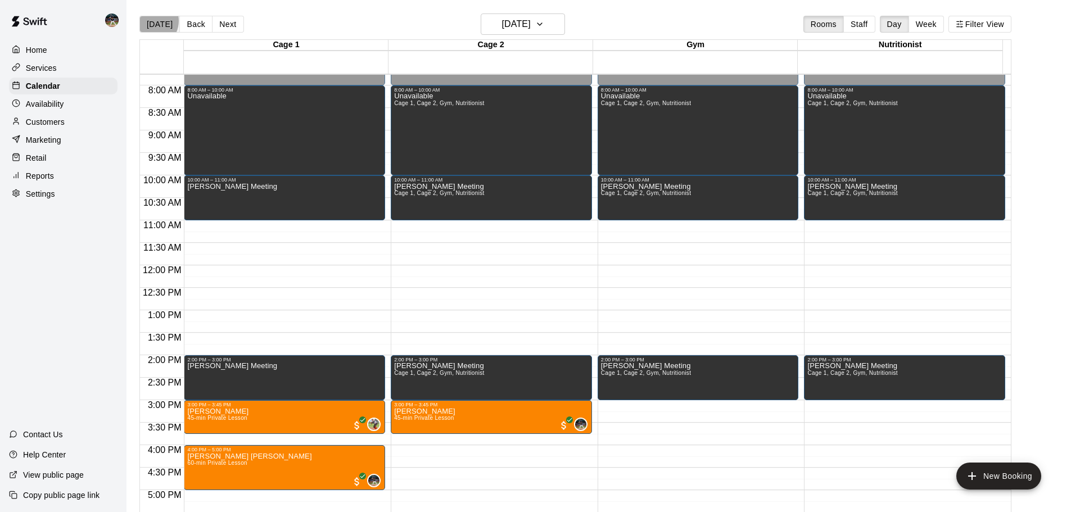
click at [151, 21] on button "[DATE]" at bounding box center [159, 24] width 40 height 17
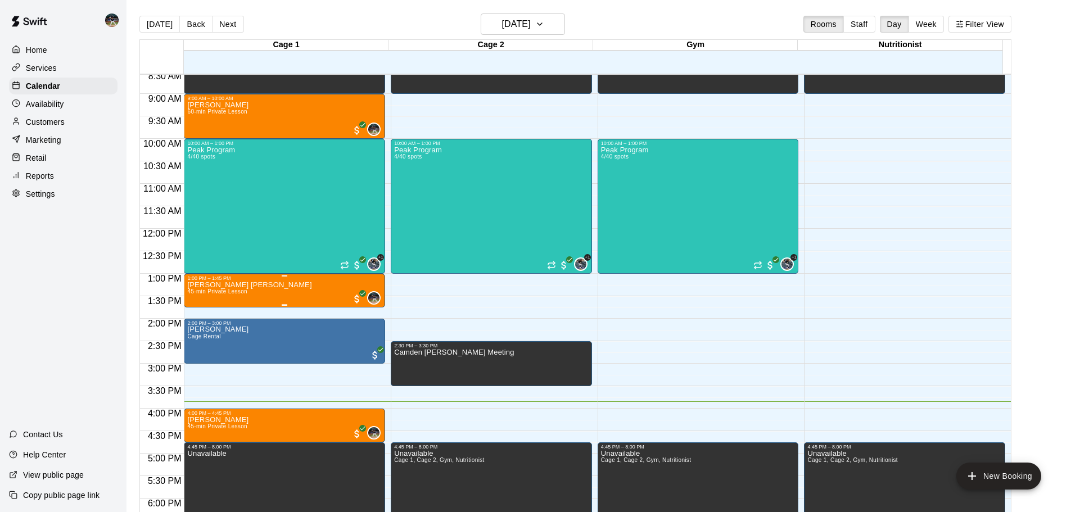
scroll to position [518, 0]
